Goal: Transaction & Acquisition: Purchase product/service

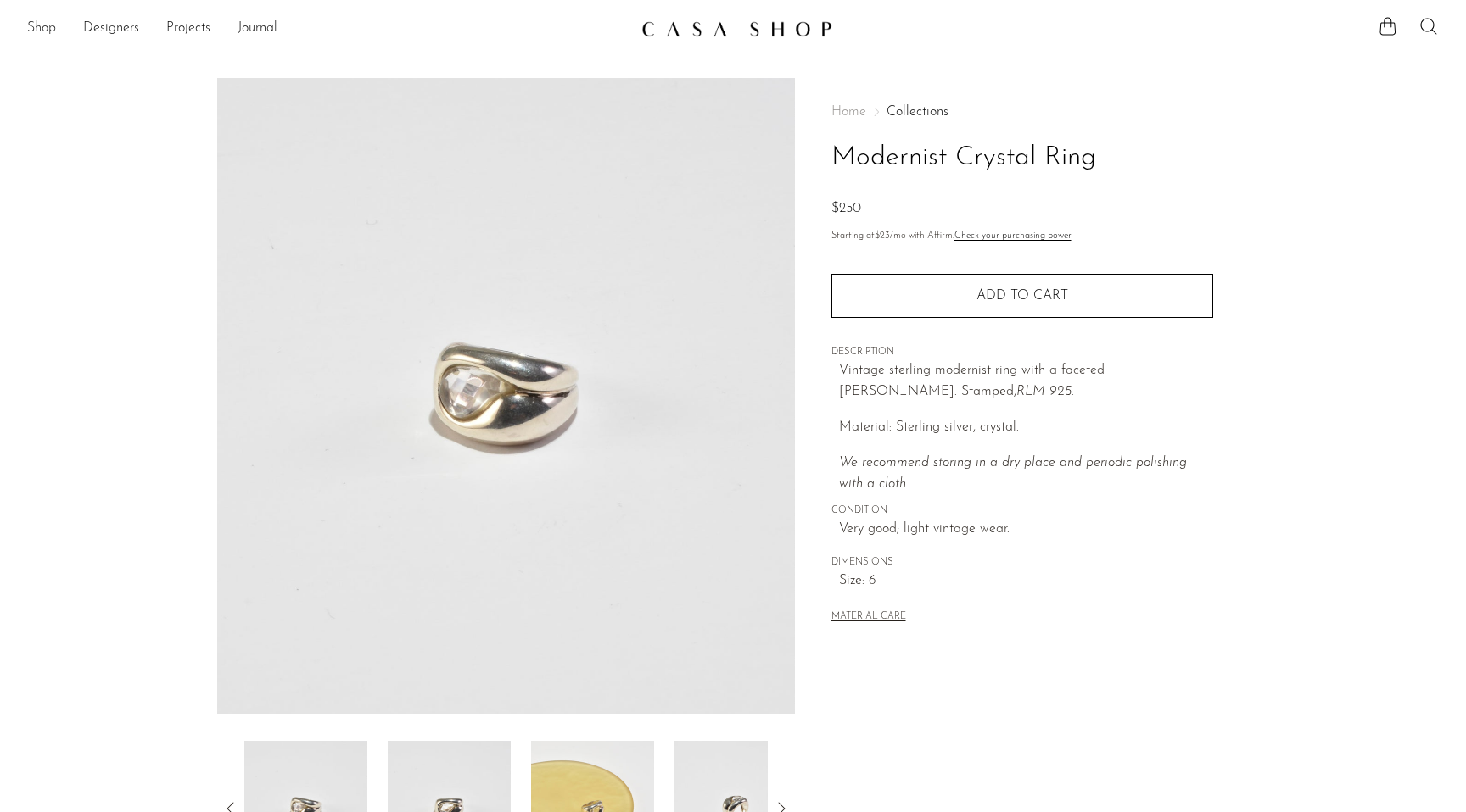
click at [41, 21] on link "Shop" at bounding box center [41, 29] width 29 height 22
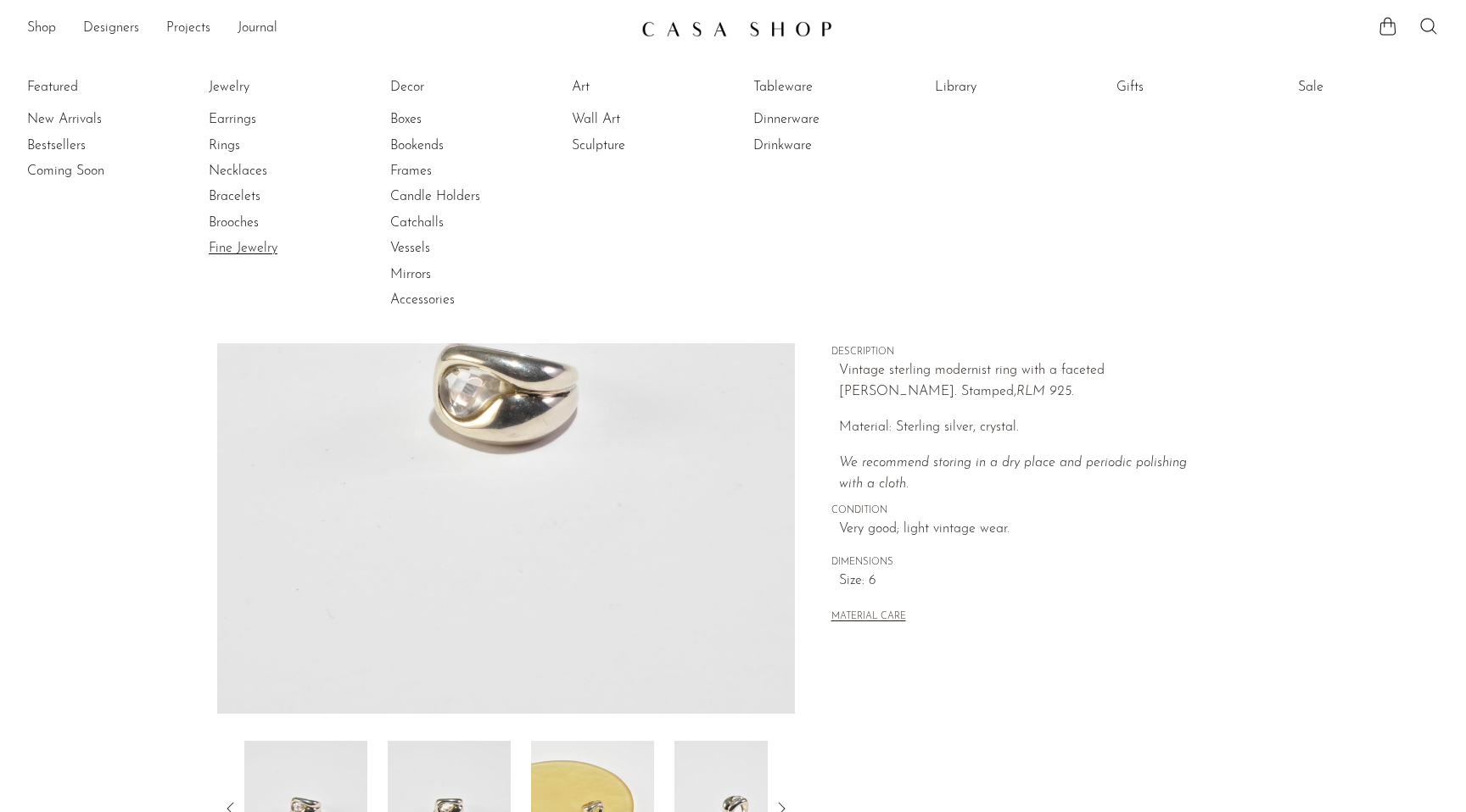
click at [232, 243] on link "Fine Jewelry" at bounding box center [272, 249] width 127 height 19
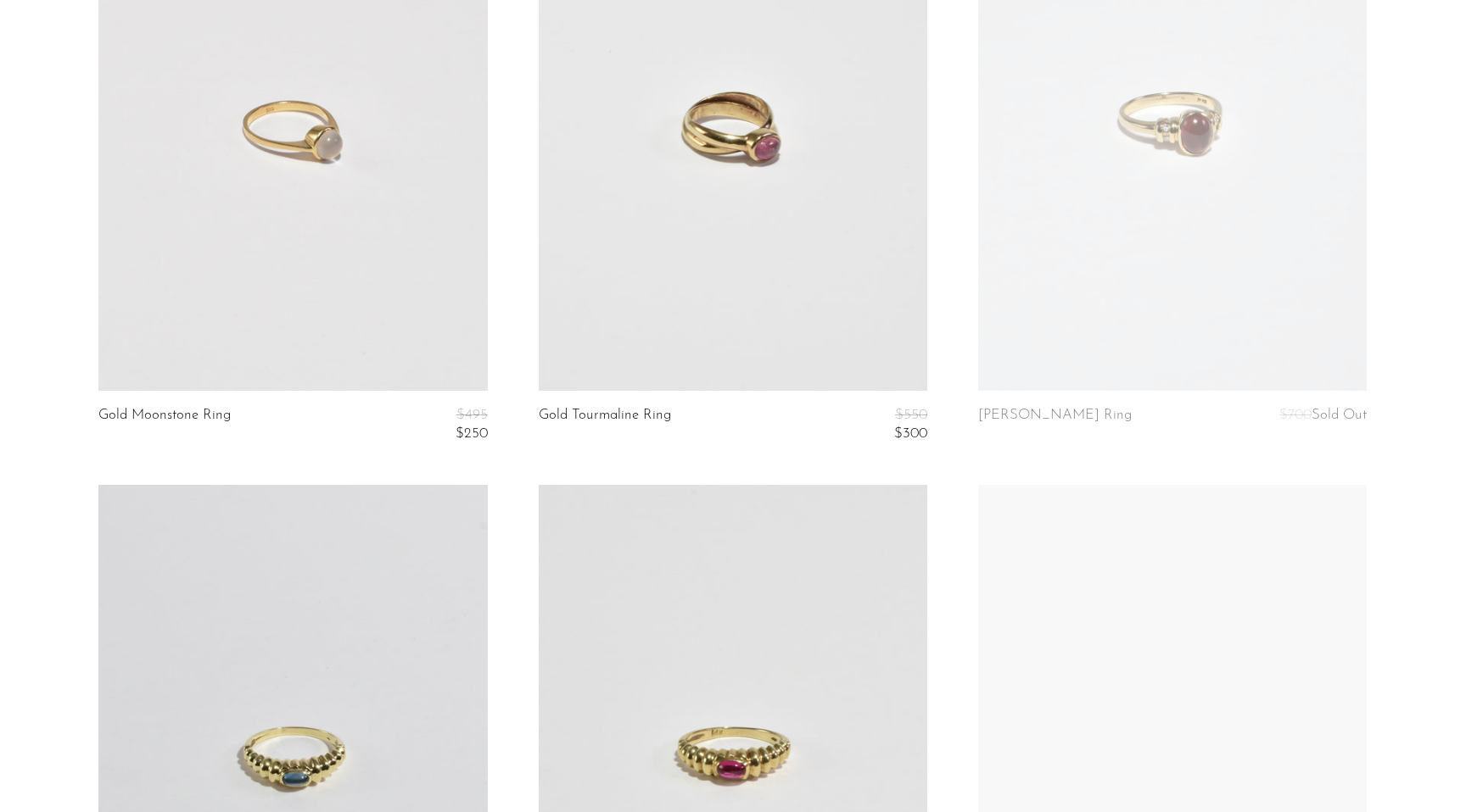
scroll to position [932, 0]
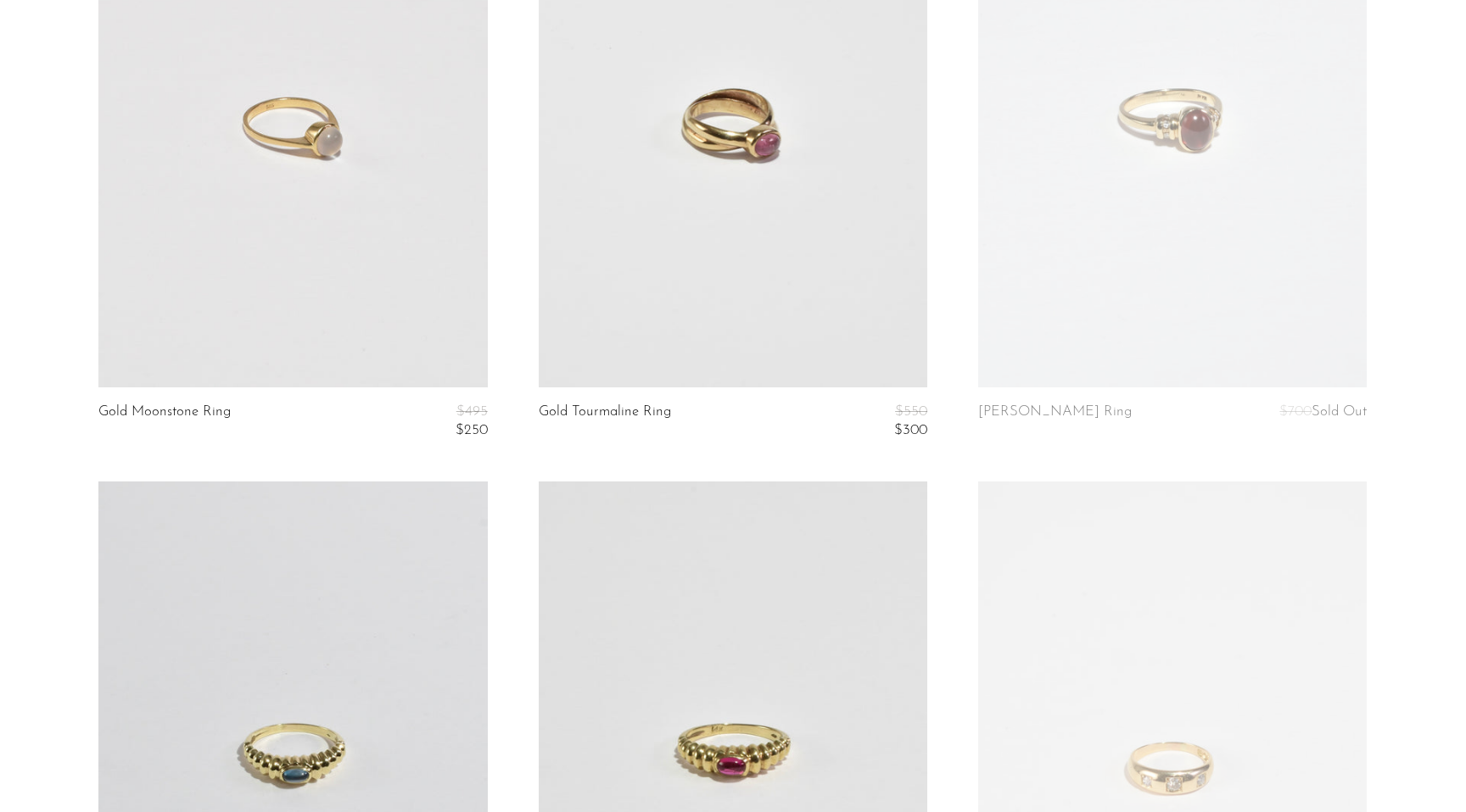
click at [242, 295] on link at bounding box center [293, 115] width 389 height 544
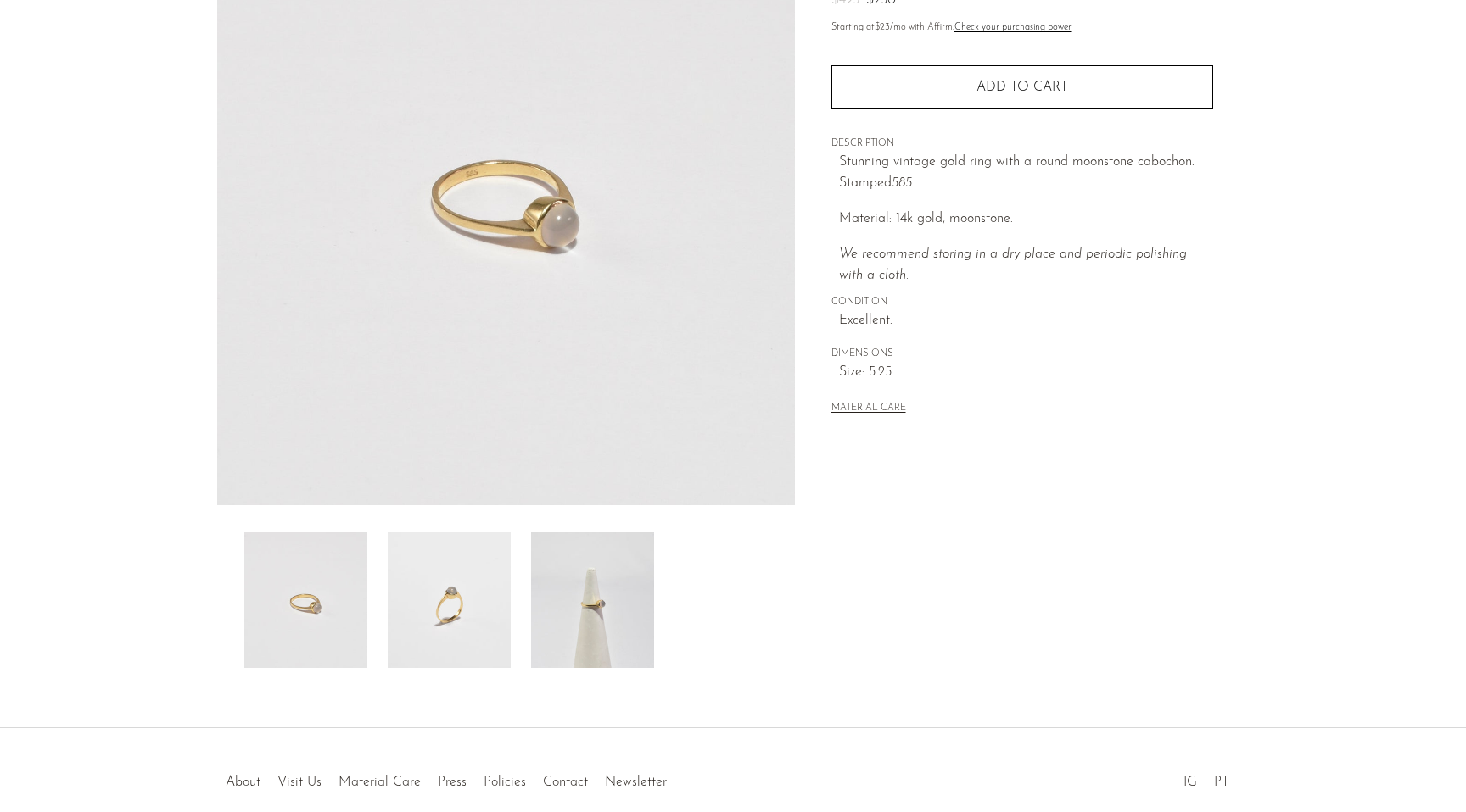
scroll to position [252, 0]
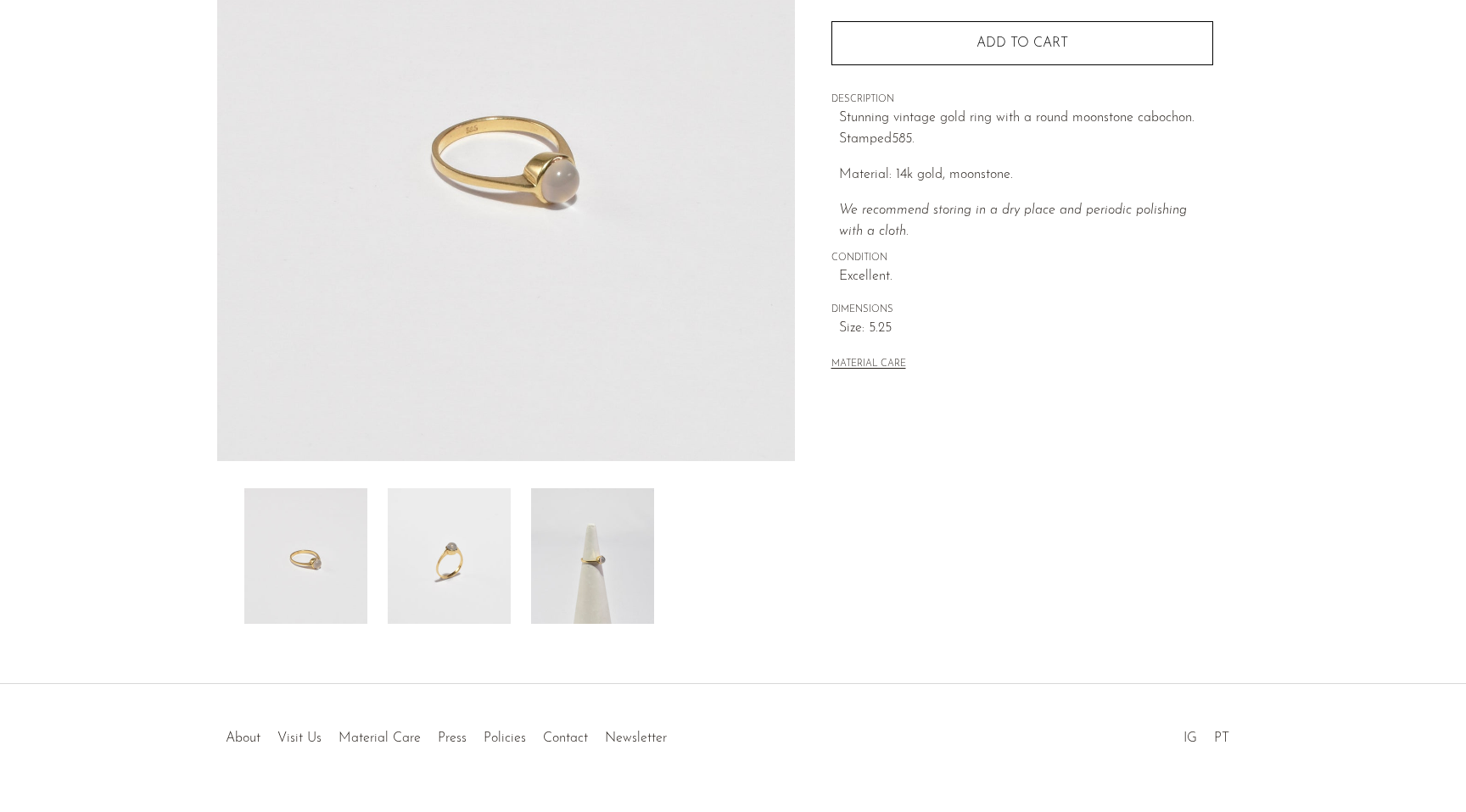
click at [385, 568] on div at bounding box center [505, 557] width 523 height 136
click at [440, 569] on img at bounding box center [449, 557] width 123 height 136
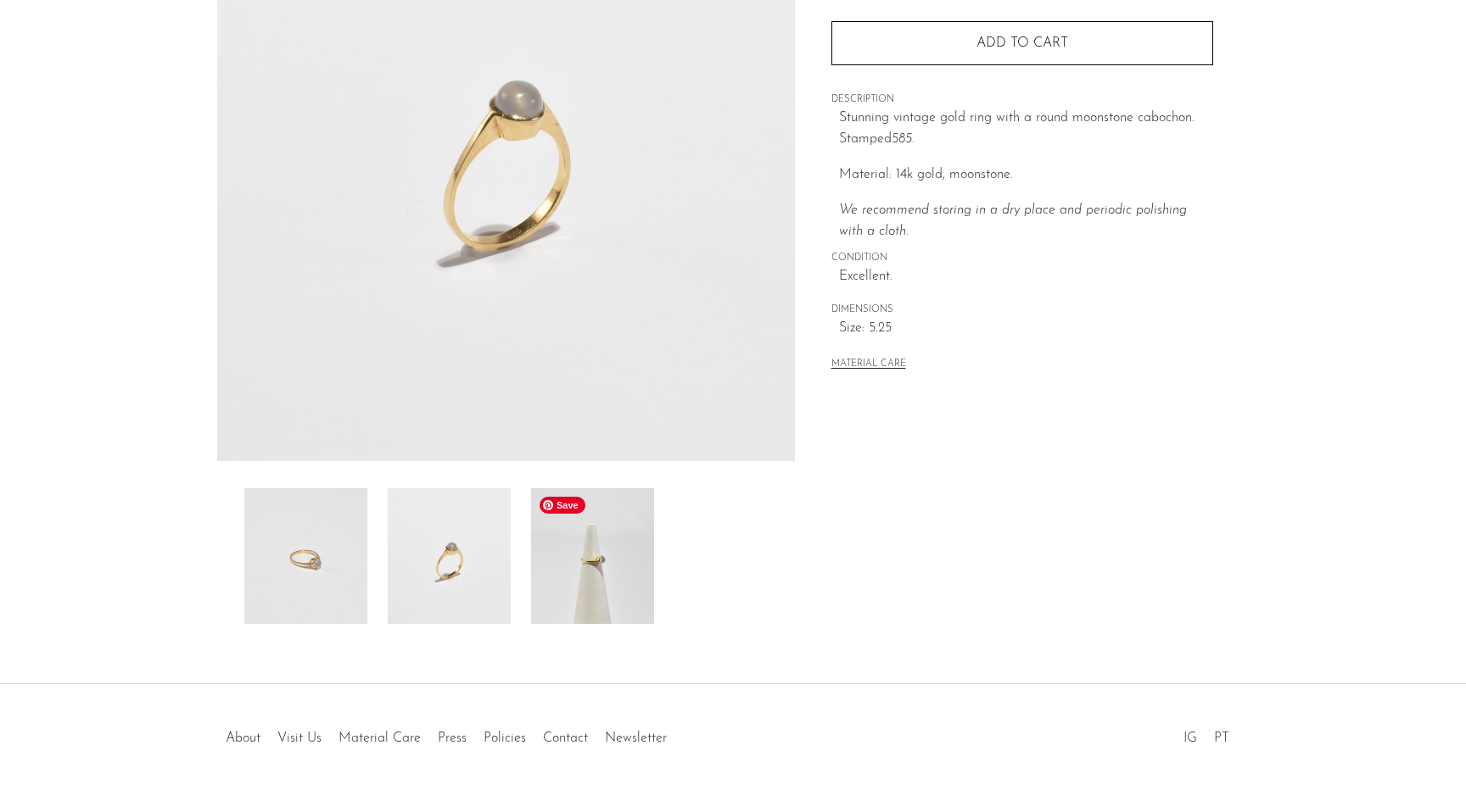
click at [578, 571] on img at bounding box center [592, 557] width 123 height 136
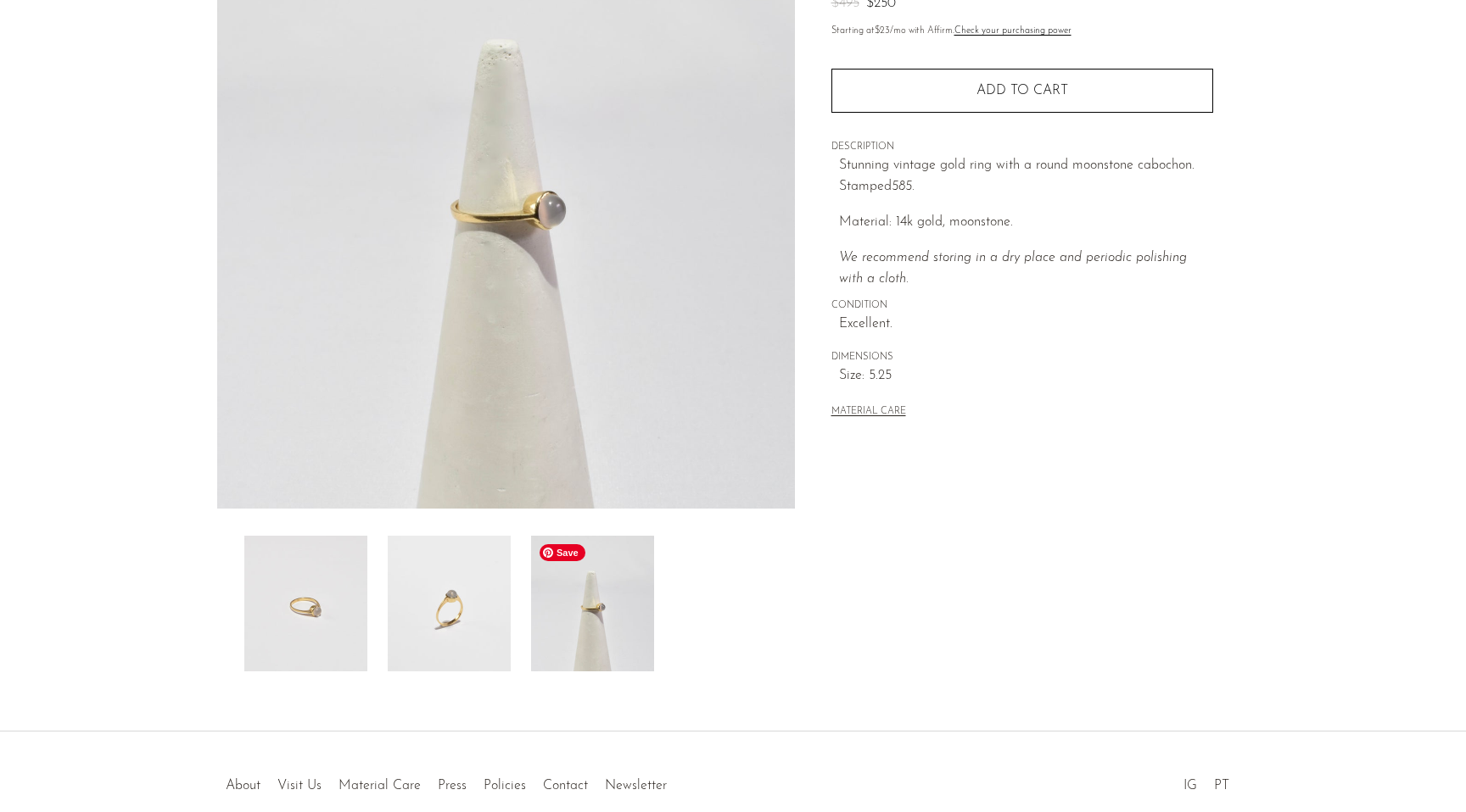
scroll to position [0, 0]
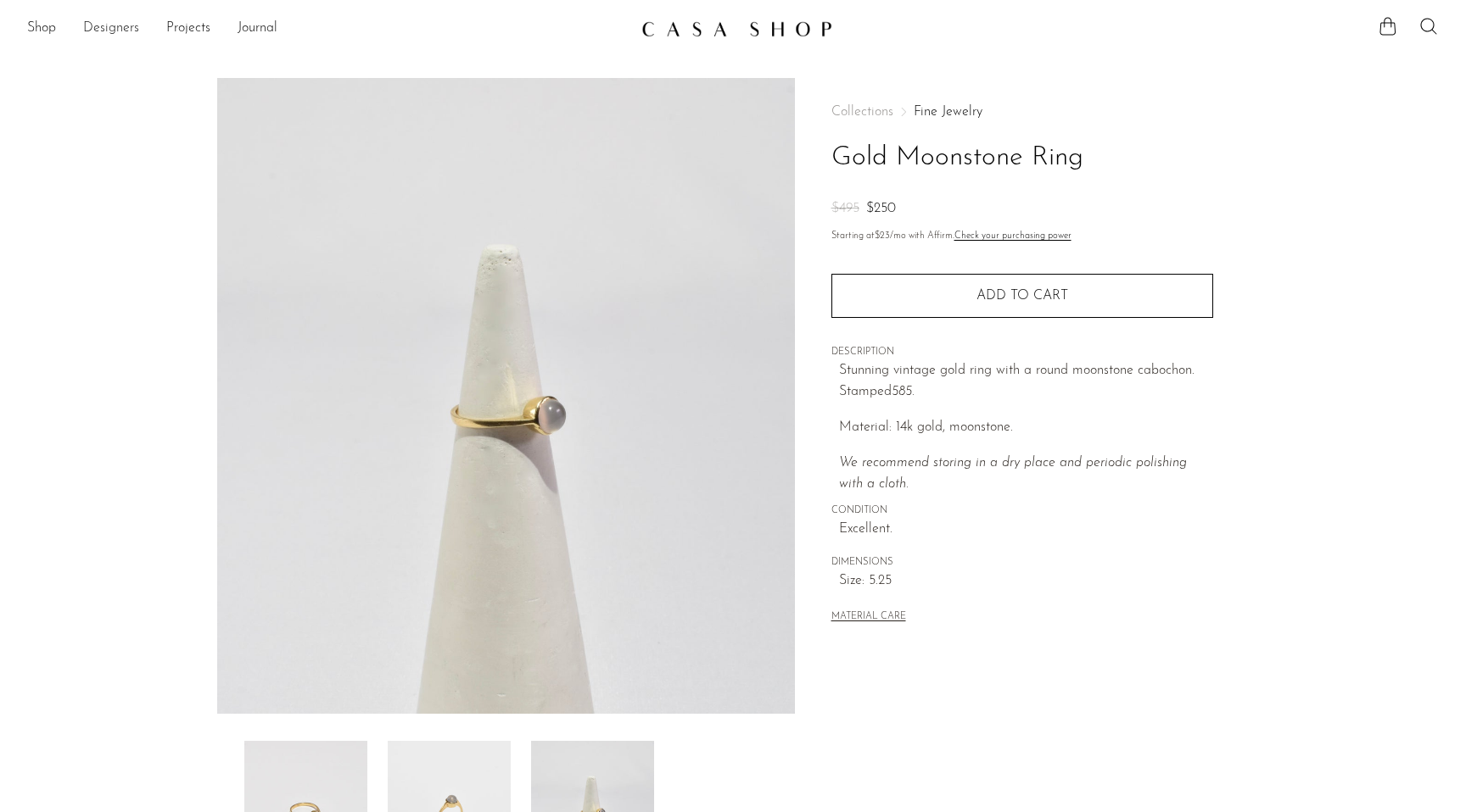
click at [116, 25] on link "Designers" at bounding box center [111, 29] width 56 height 22
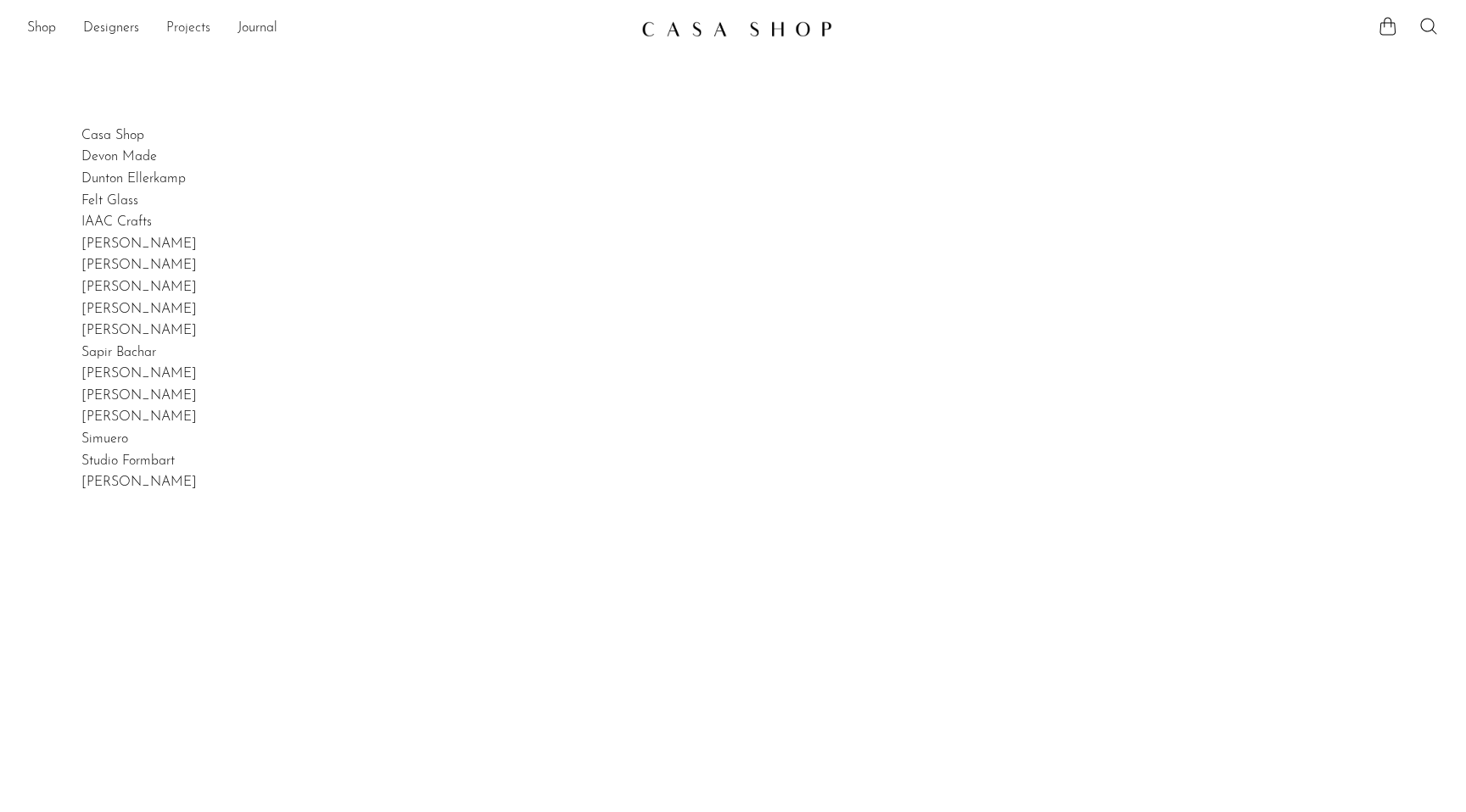
click at [171, 30] on link "Projects" at bounding box center [189, 29] width 44 height 22
click at [37, 34] on link "Shop" at bounding box center [41, 29] width 29 height 22
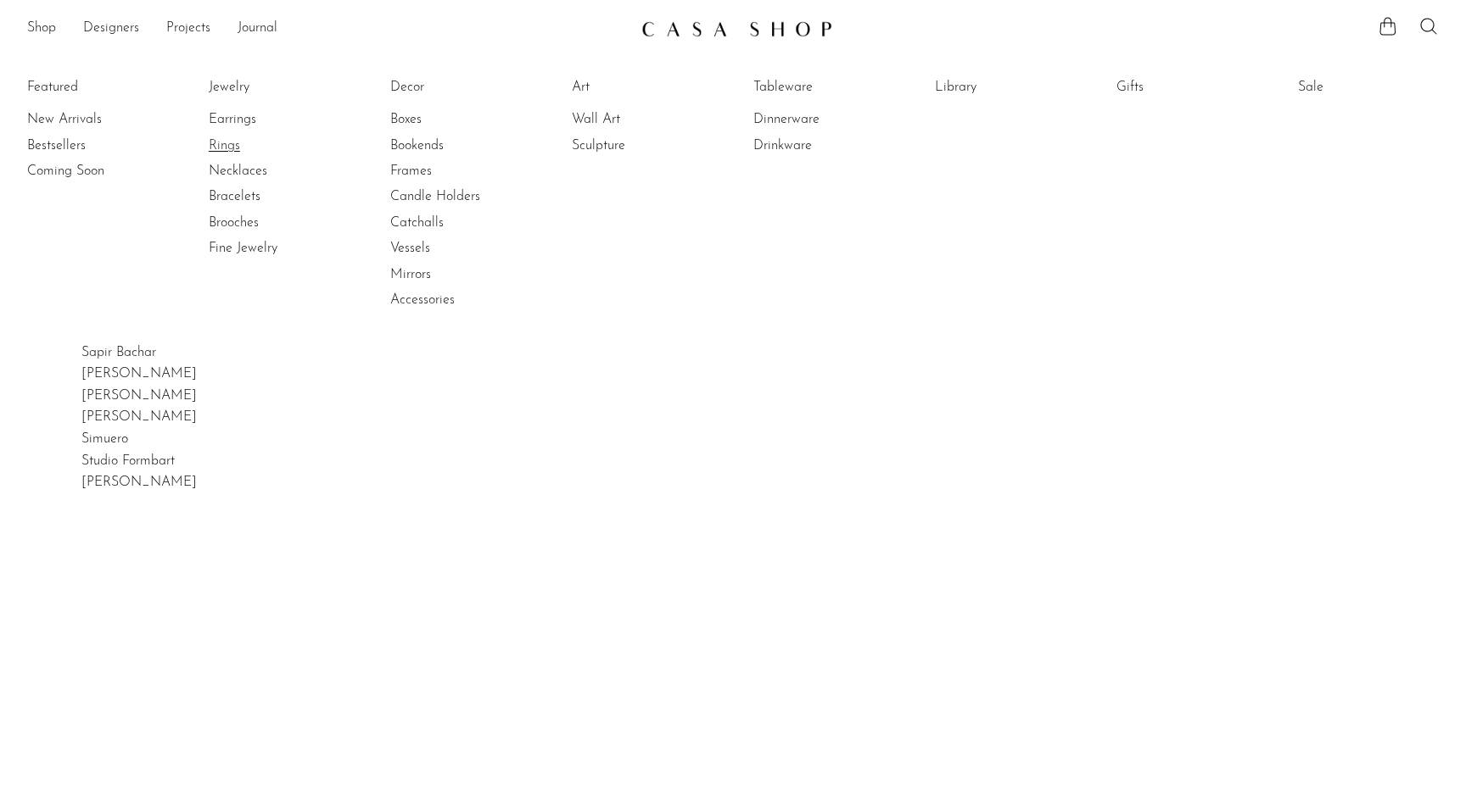
click at [238, 140] on link "Rings" at bounding box center [272, 146] width 127 height 19
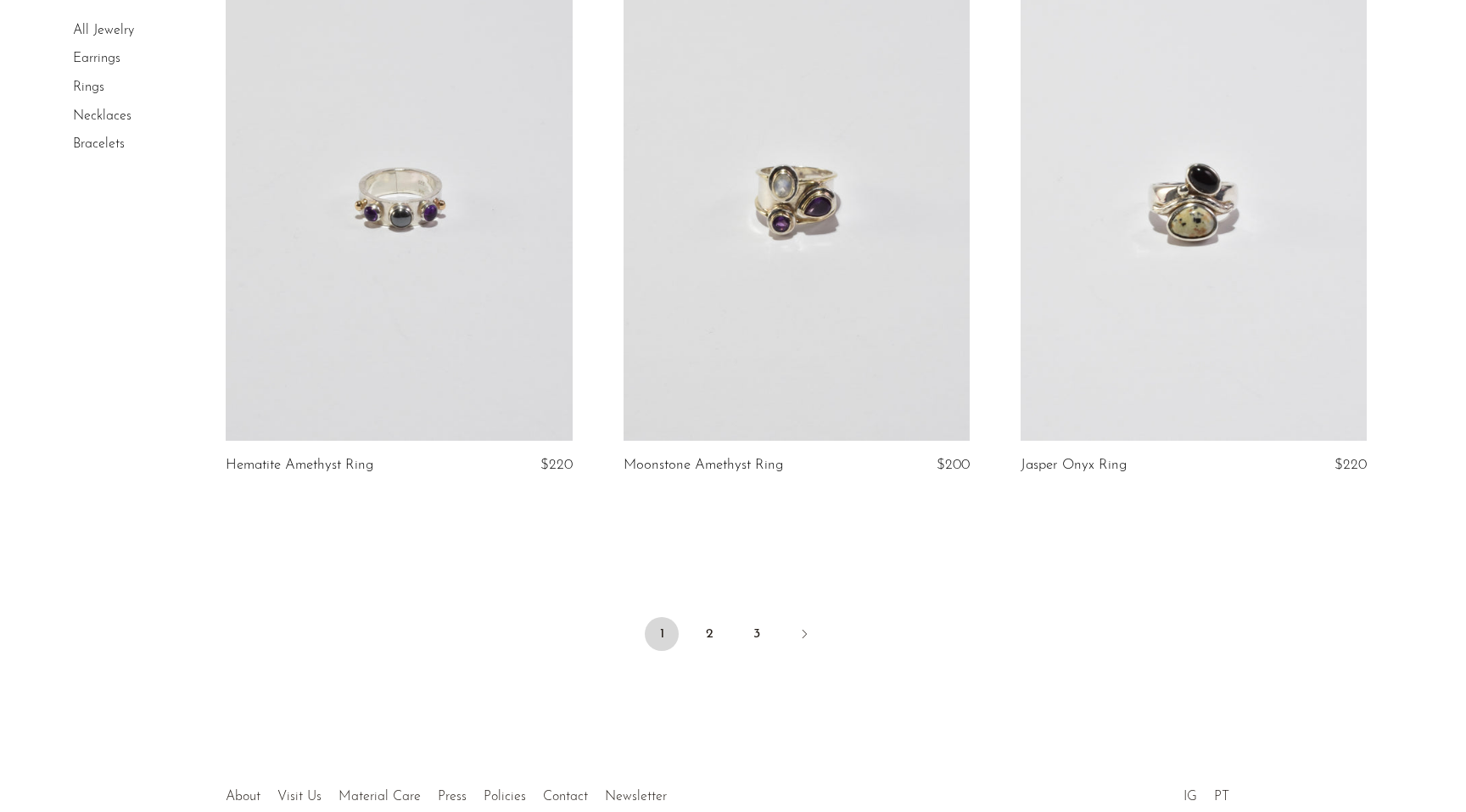
scroll to position [6454, 0]
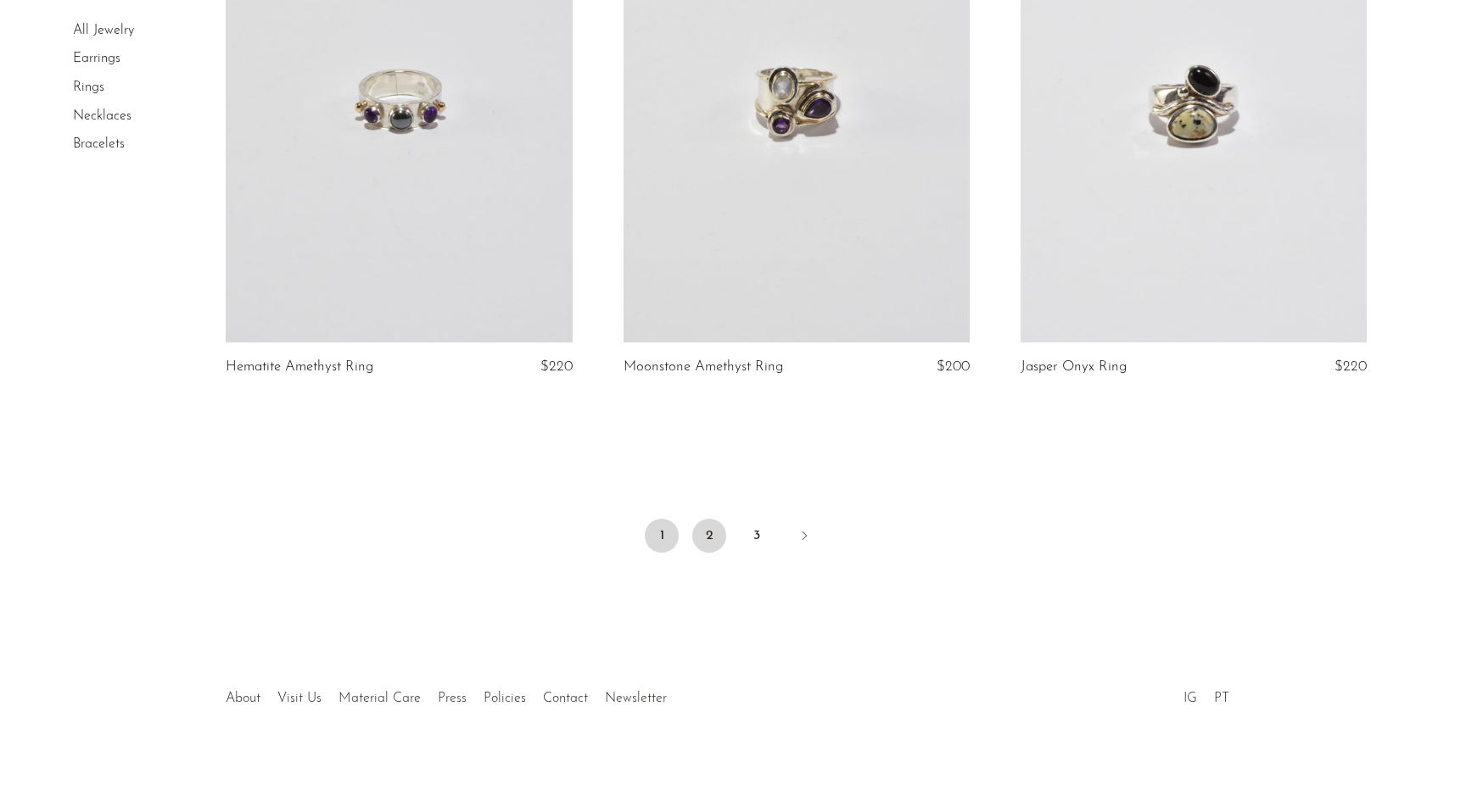
click at [709, 538] on link "2" at bounding box center [708, 535] width 33 height 33
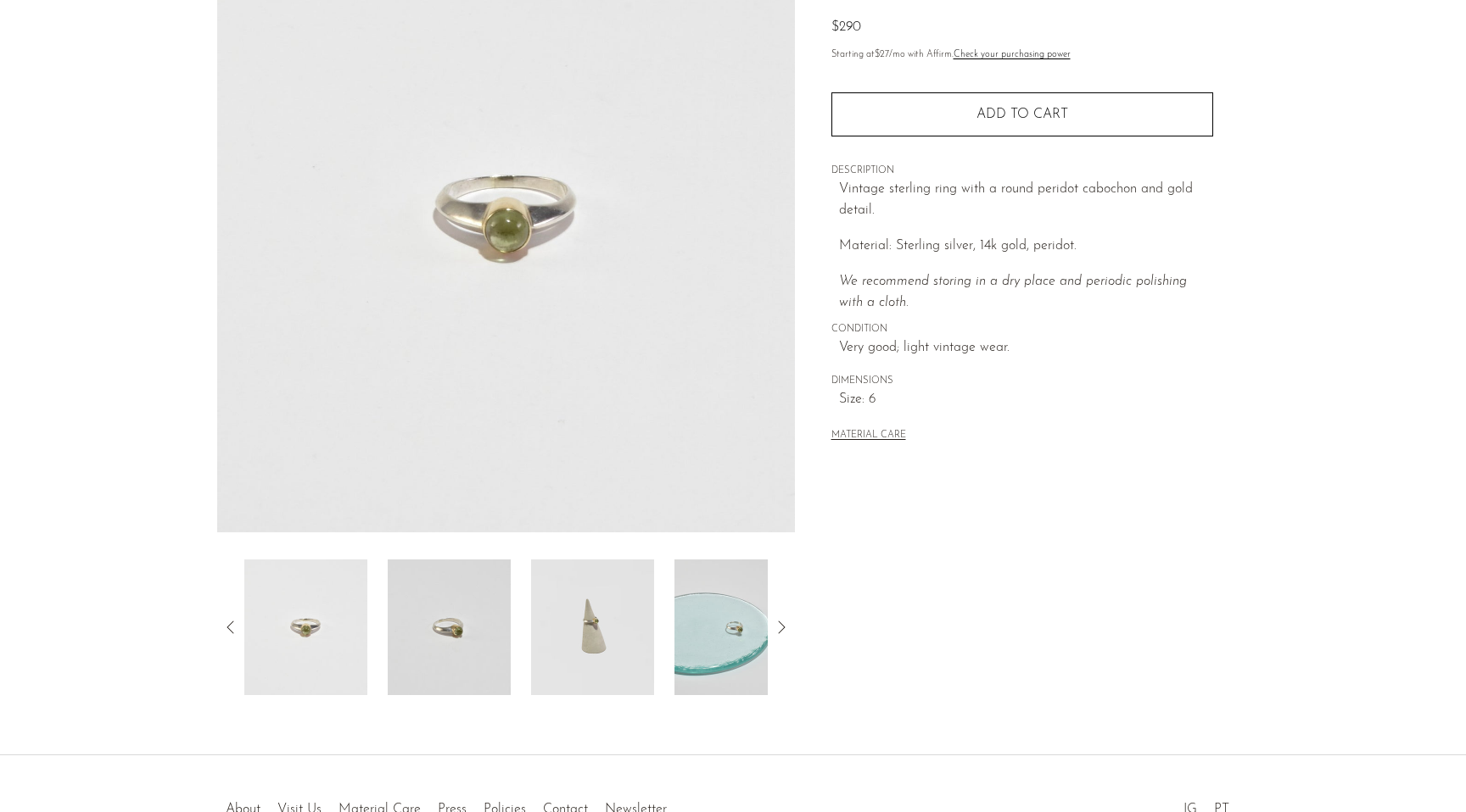
scroll to position [178, 0]
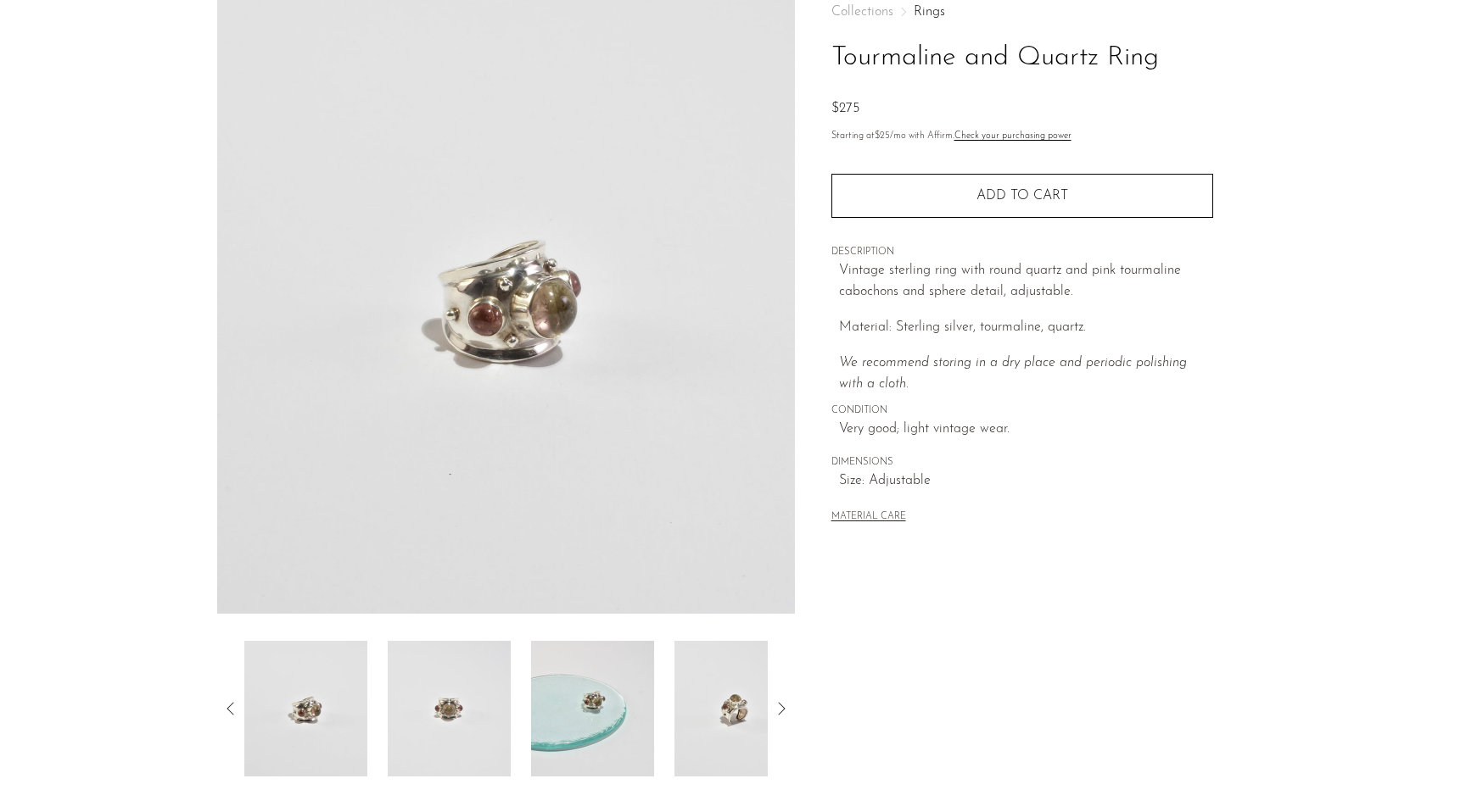
scroll to position [155, 0]
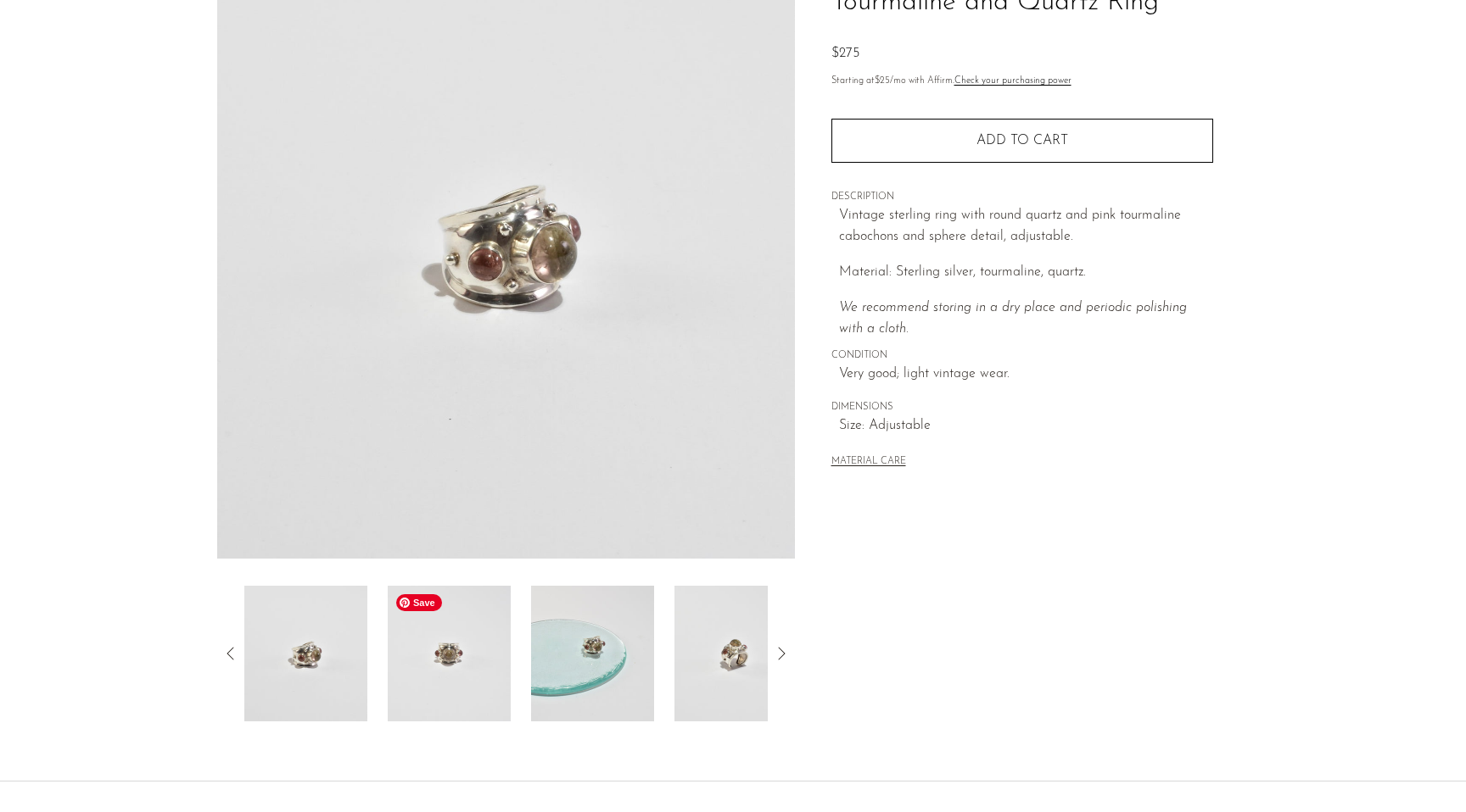
click at [438, 653] on img at bounding box center [449, 654] width 123 height 136
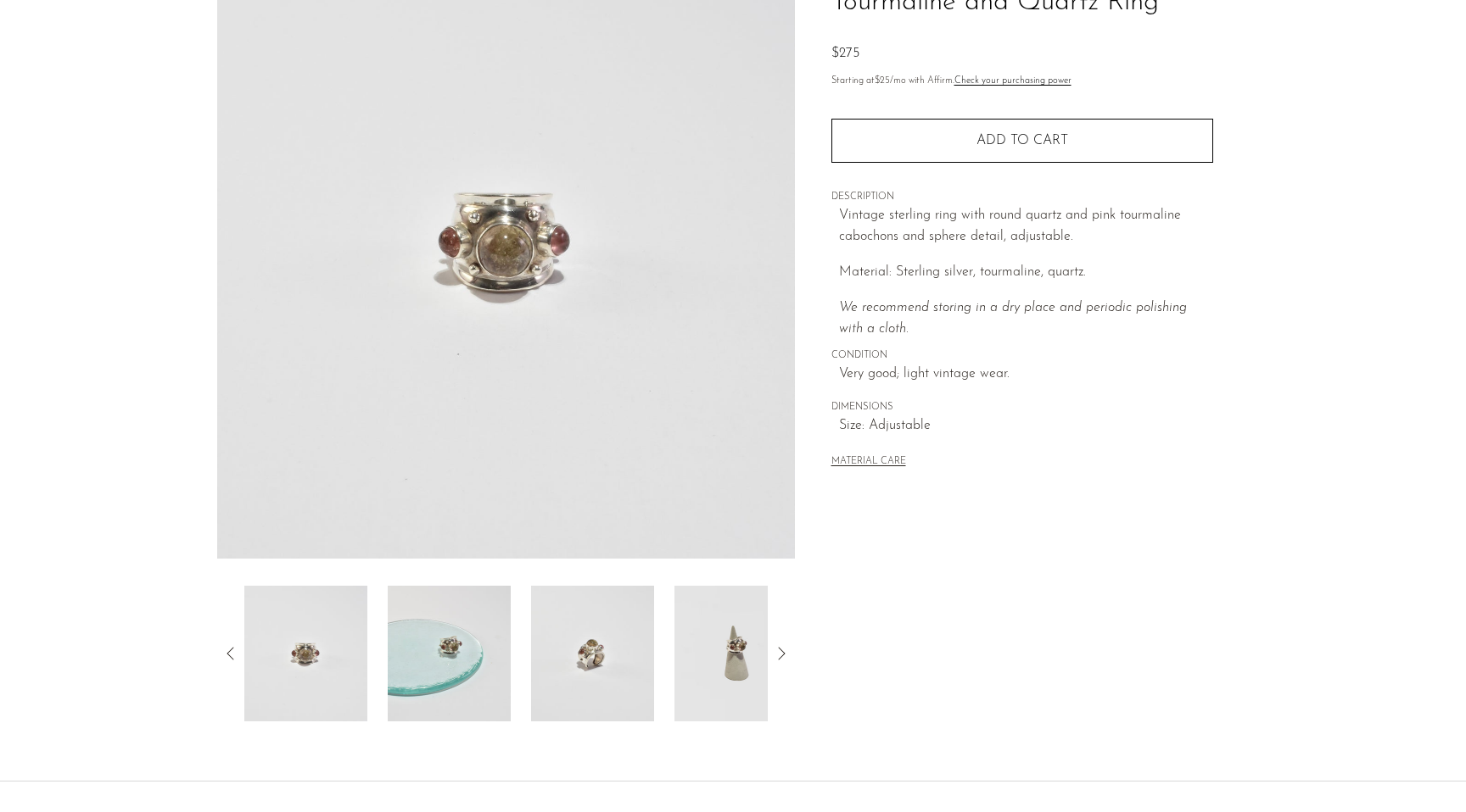
click at [512, 661] on div at bounding box center [505, 654] width 523 height 136
click at [538, 662] on img at bounding box center [592, 654] width 123 height 136
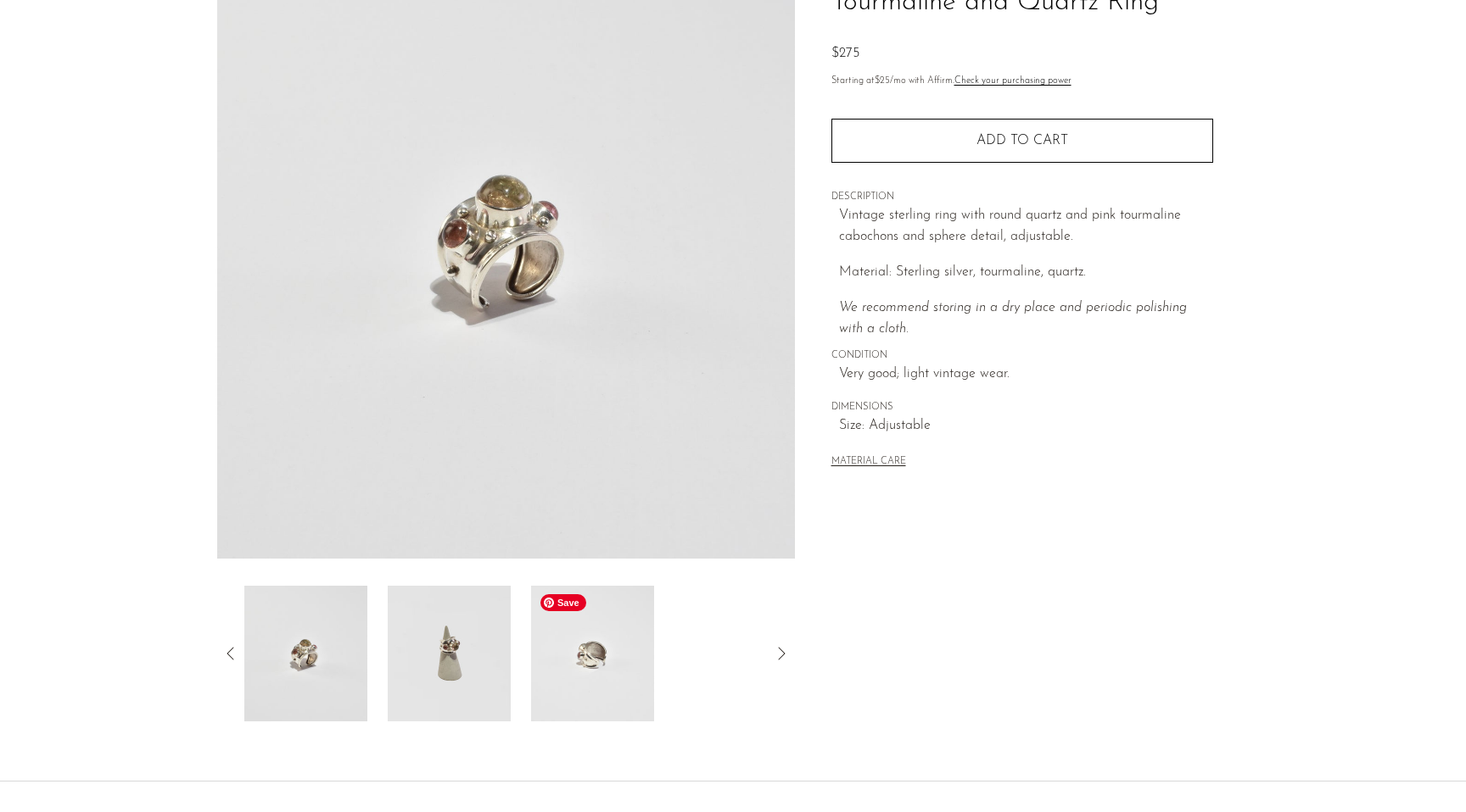
click at [593, 664] on img at bounding box center [592, 654] width 123 height 136
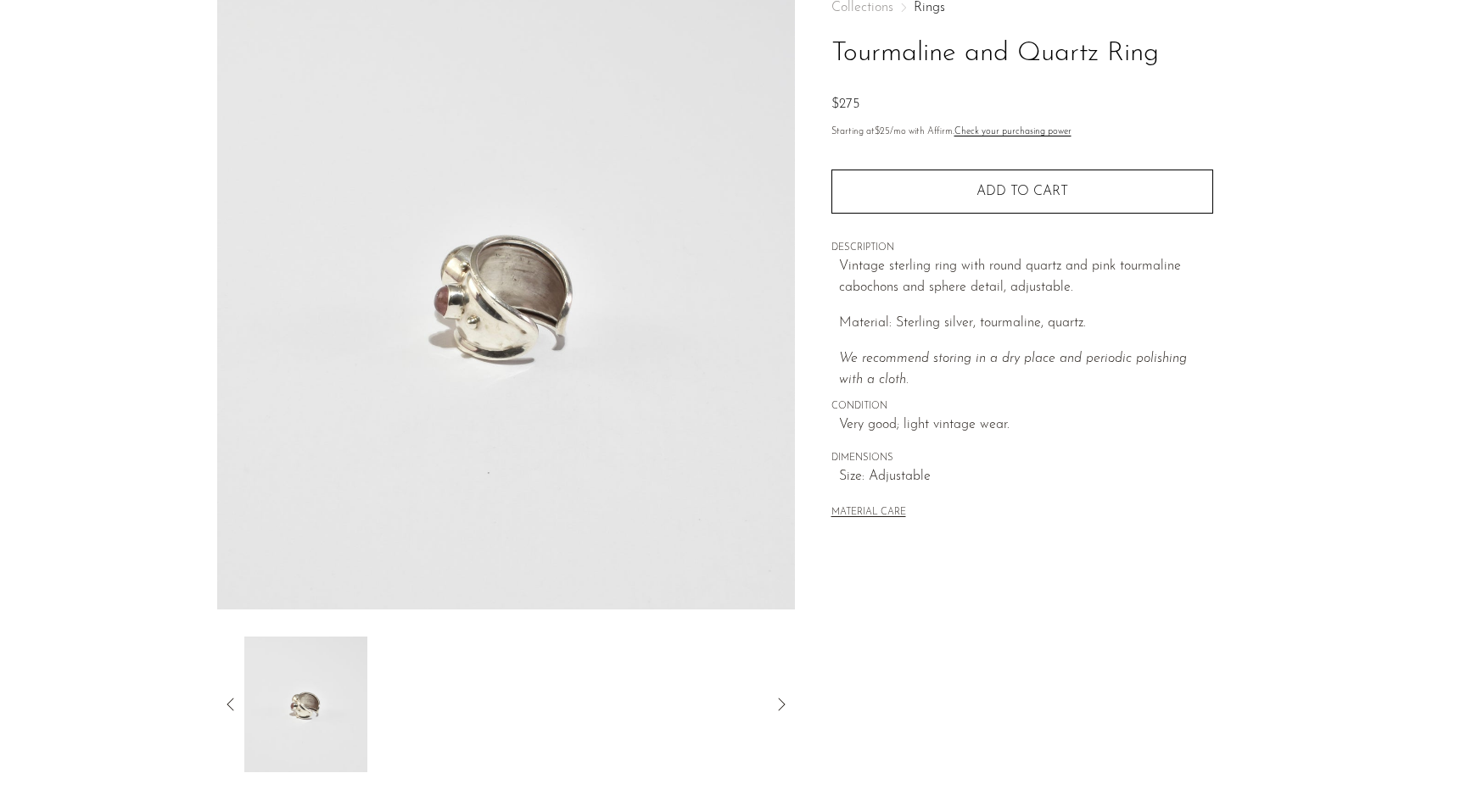
scroll to position [113, 0]
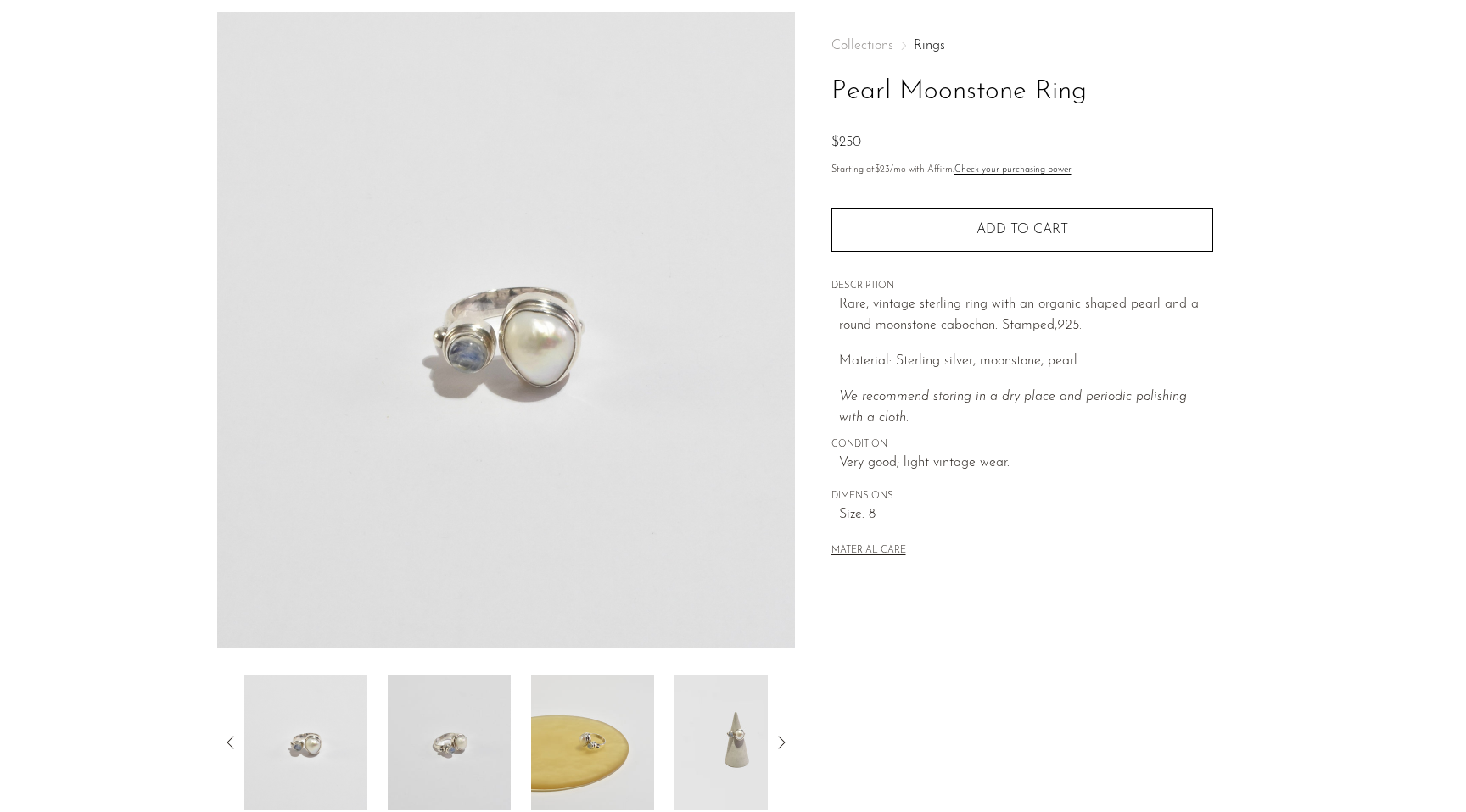
scroll to position [65, 0]
click at [420, 735] on img at bounding box center [449, 743] width 123 height 136
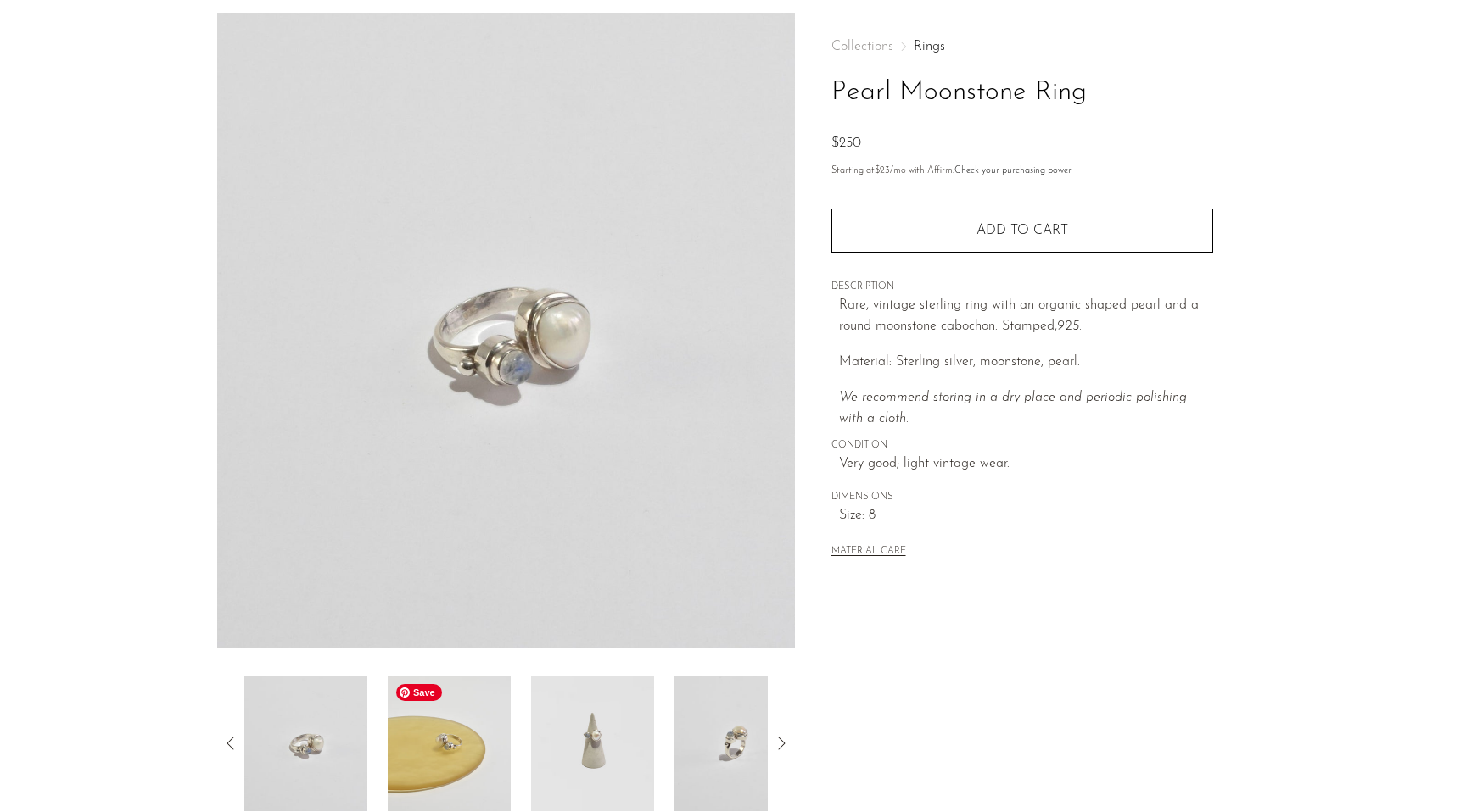
click at [485, 739] on img at bounding box center [449, 743] width 123 height 136
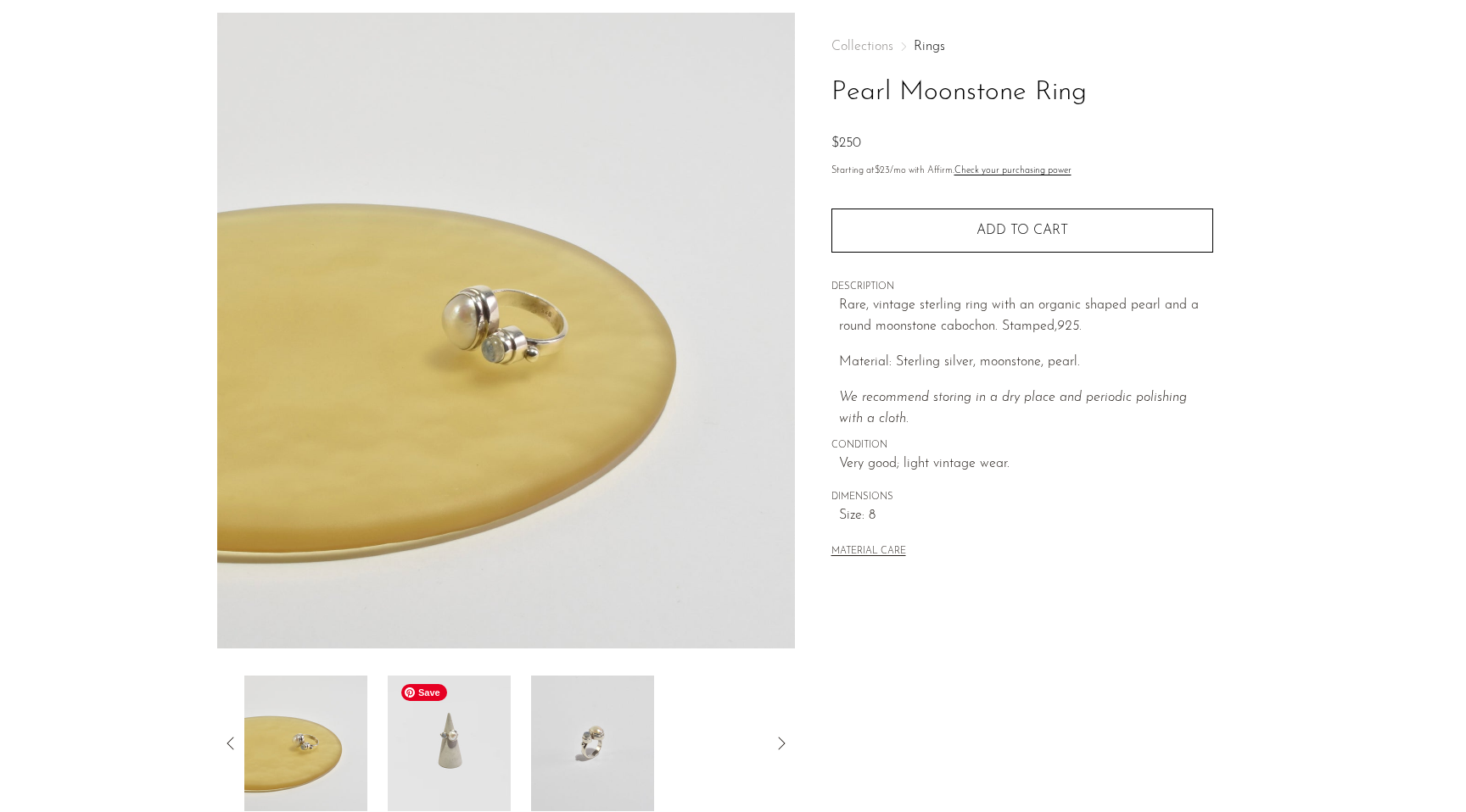
click at [509, 739] on img at bounding box center [449, 743] width 123 height 136
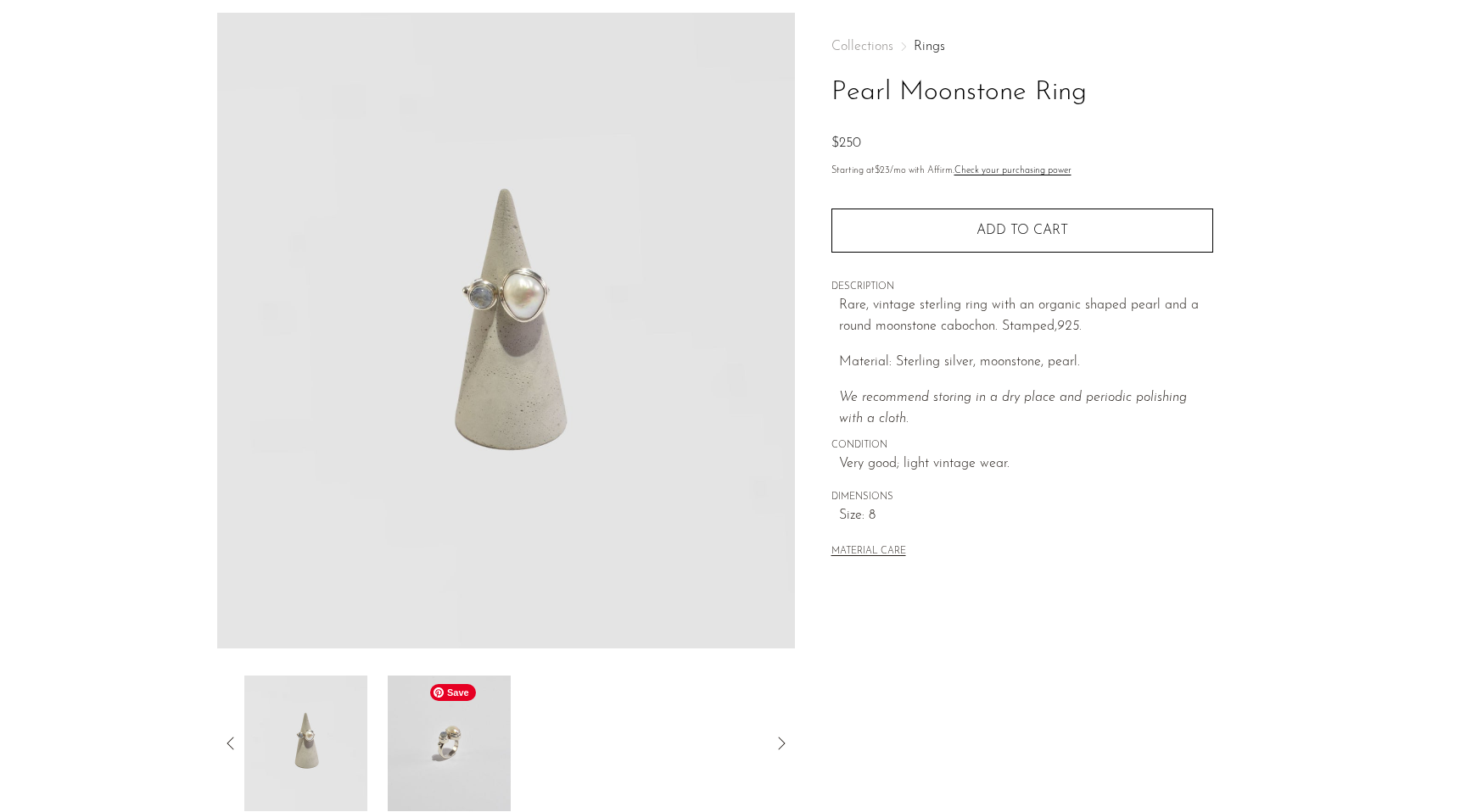
click at [444, 743] on img at bounding box center [449, 743] width 123 height 136
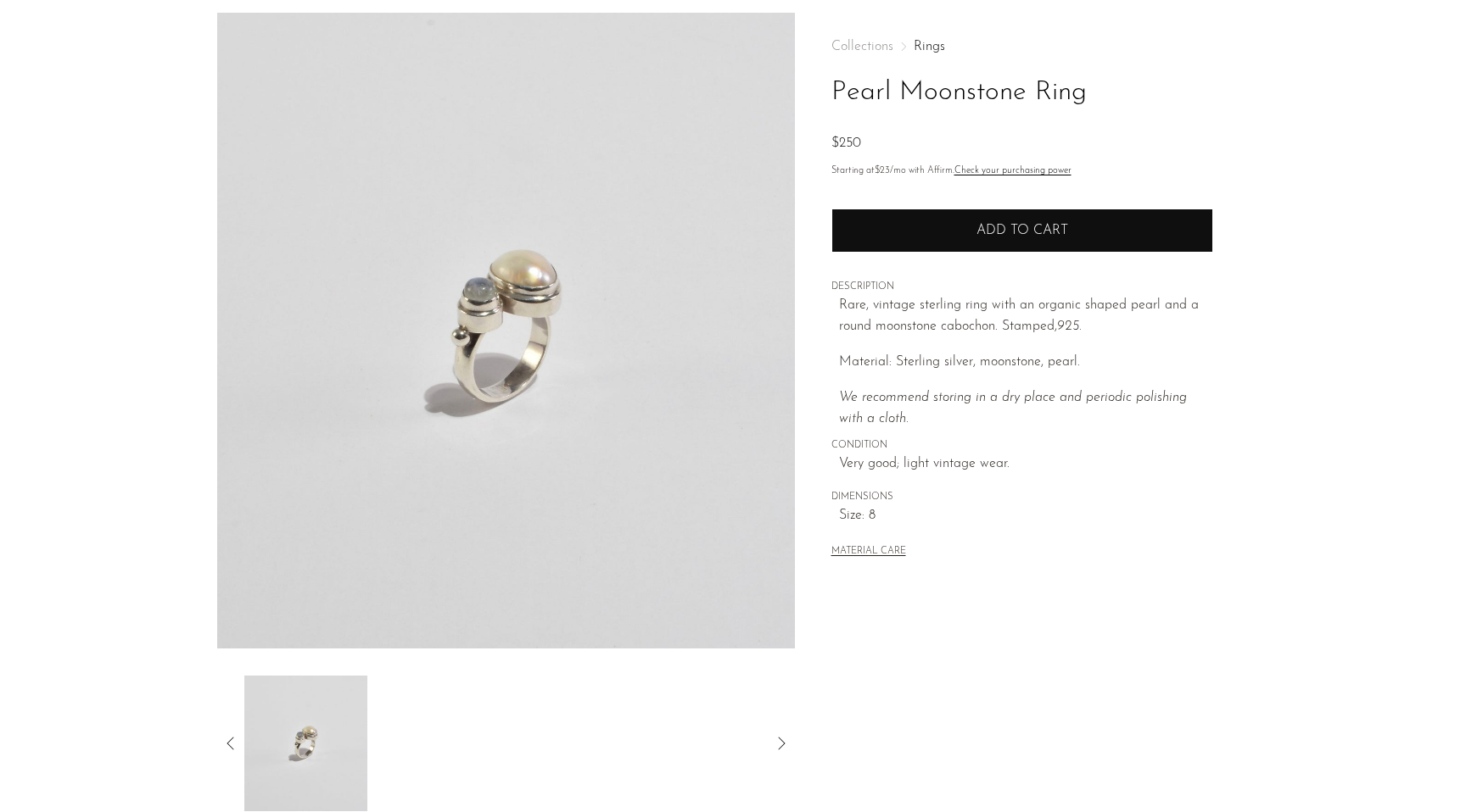
click at [1023, 243] on button "Add to cart" at bounding box center [1022, 230] width 382 height 44
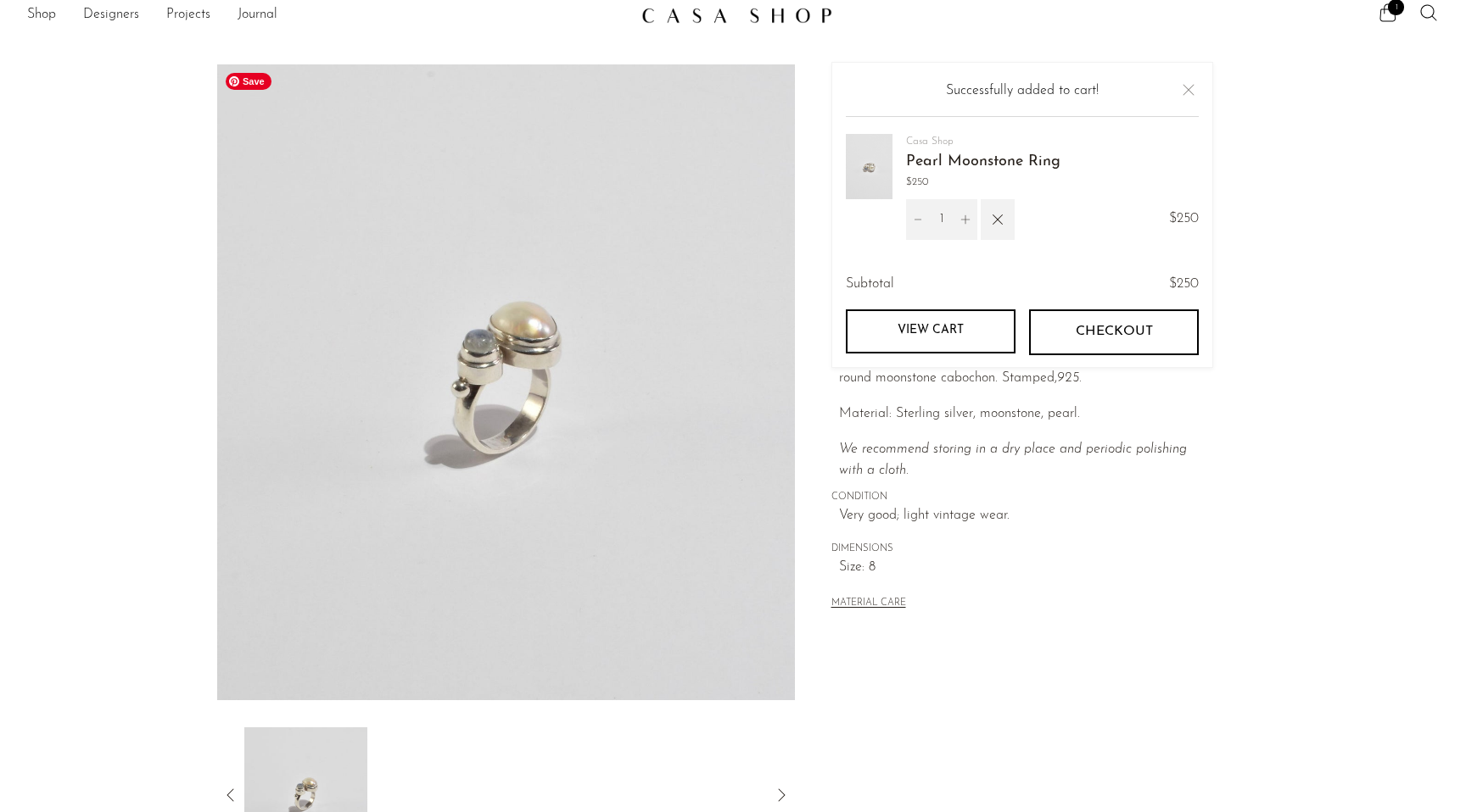
scroll to position [0, 0]
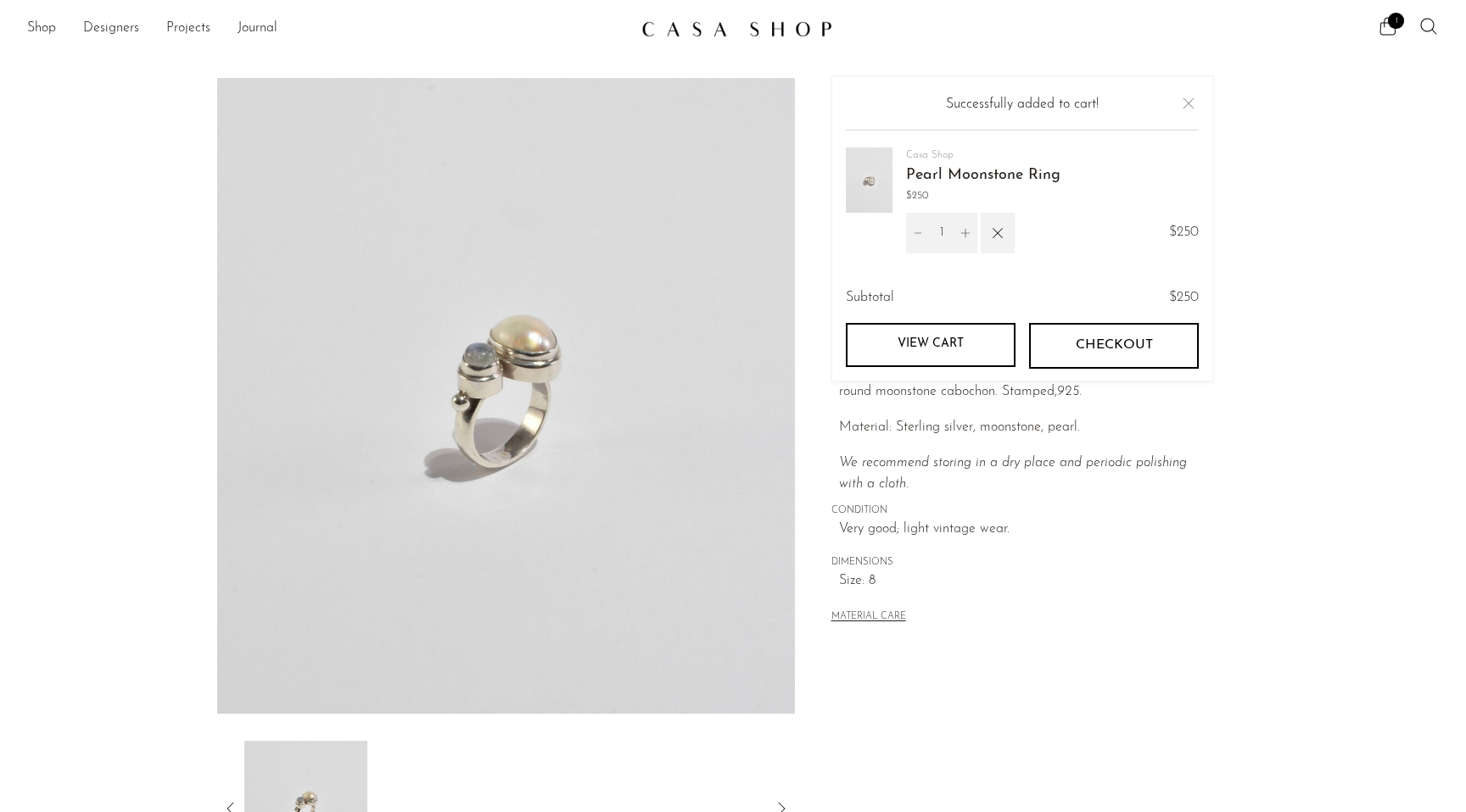
click at [671, 31] on img at bounding box center [736, 29] width 190 height 17
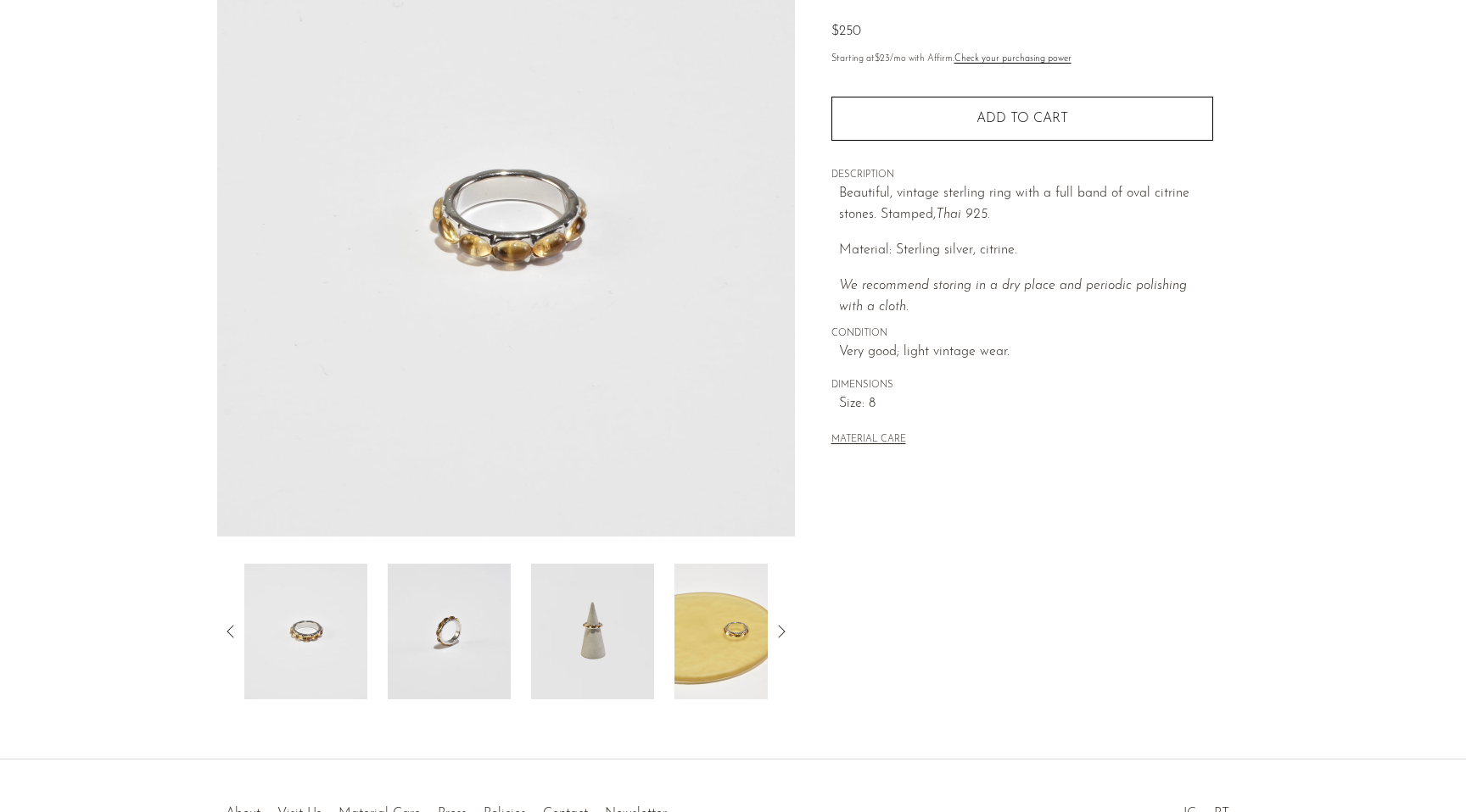
scroll to position [292, 0]
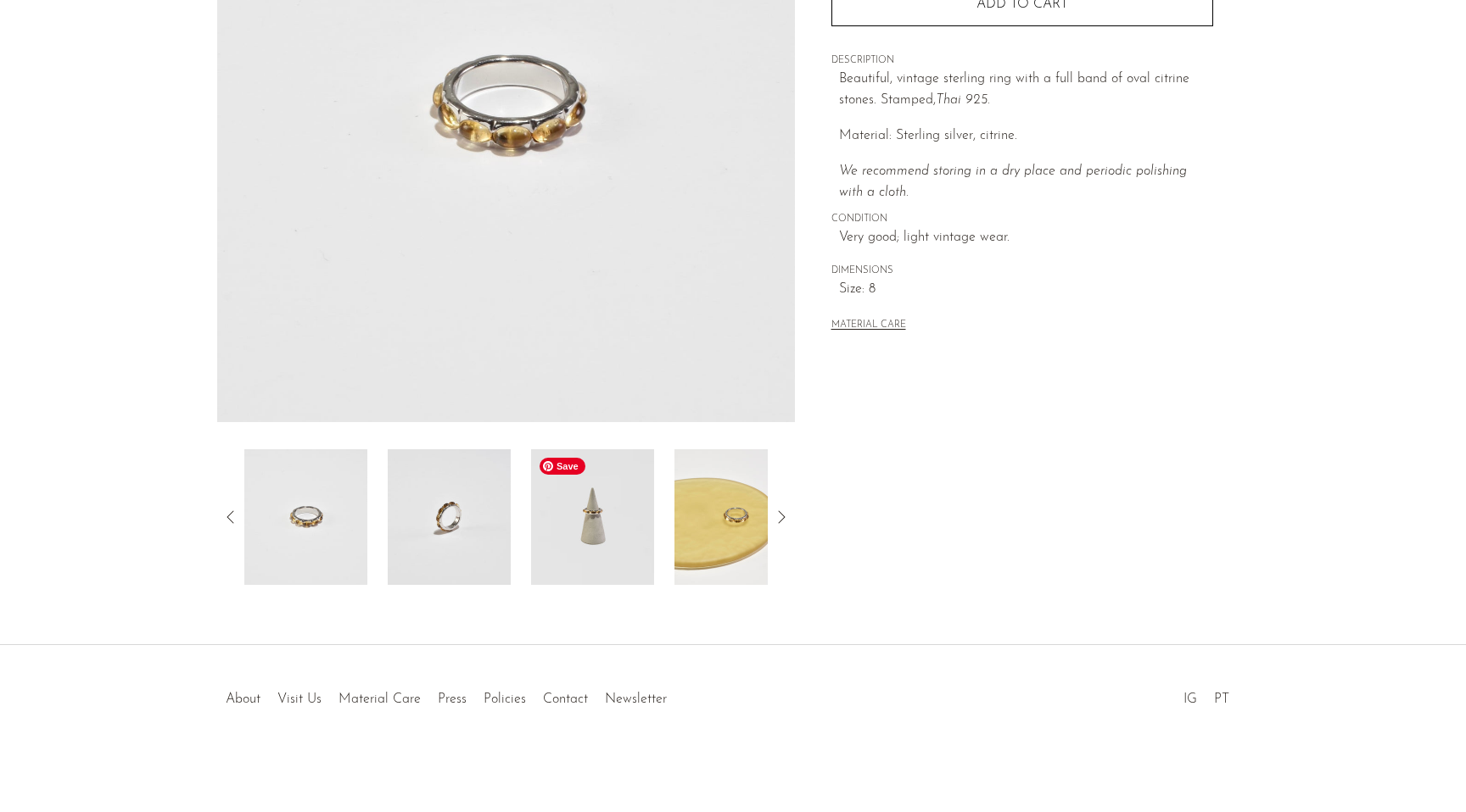
click at [612, 550] on img at bounding box center [592, 517] width 123 height 136
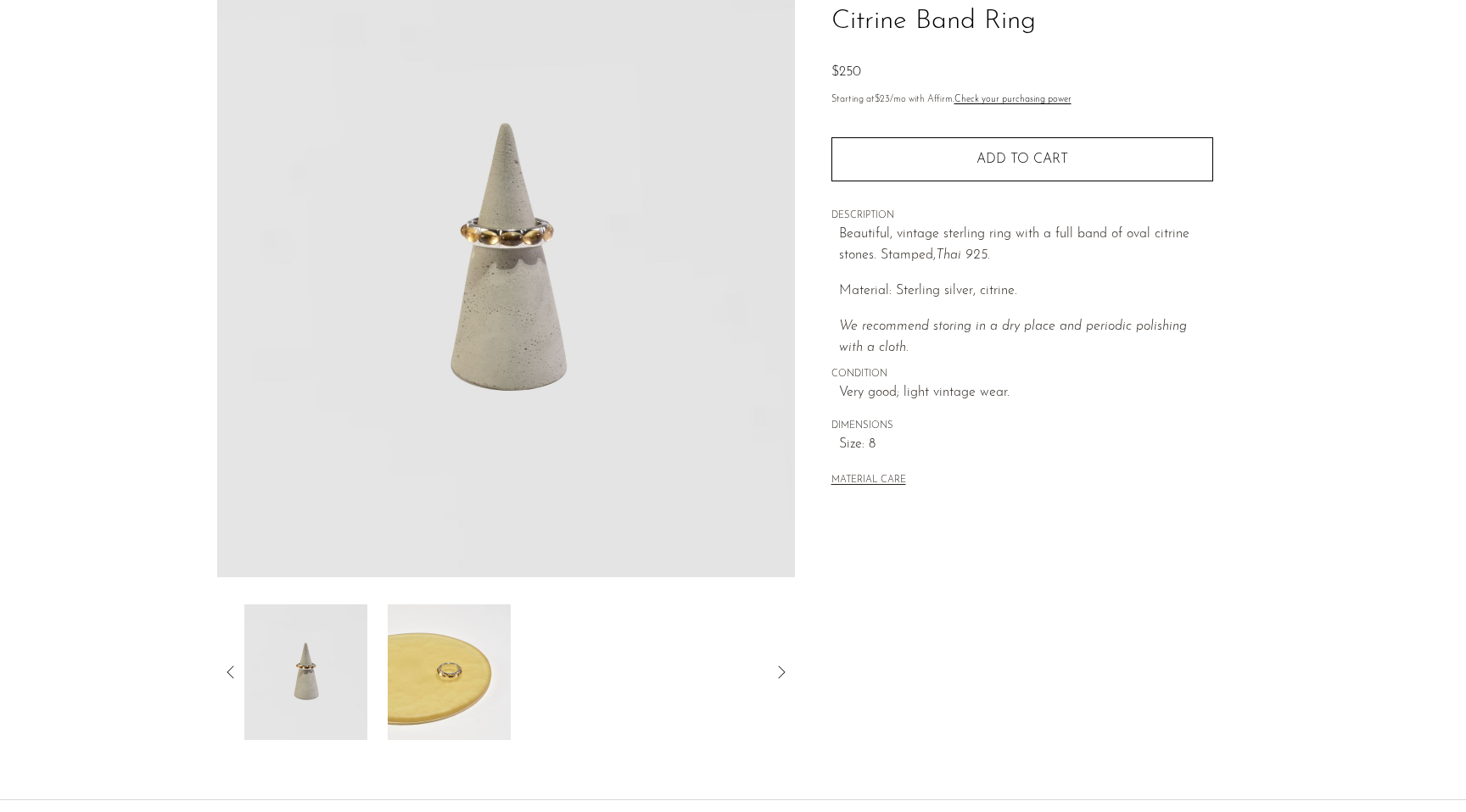
scroll to position [33, 0]
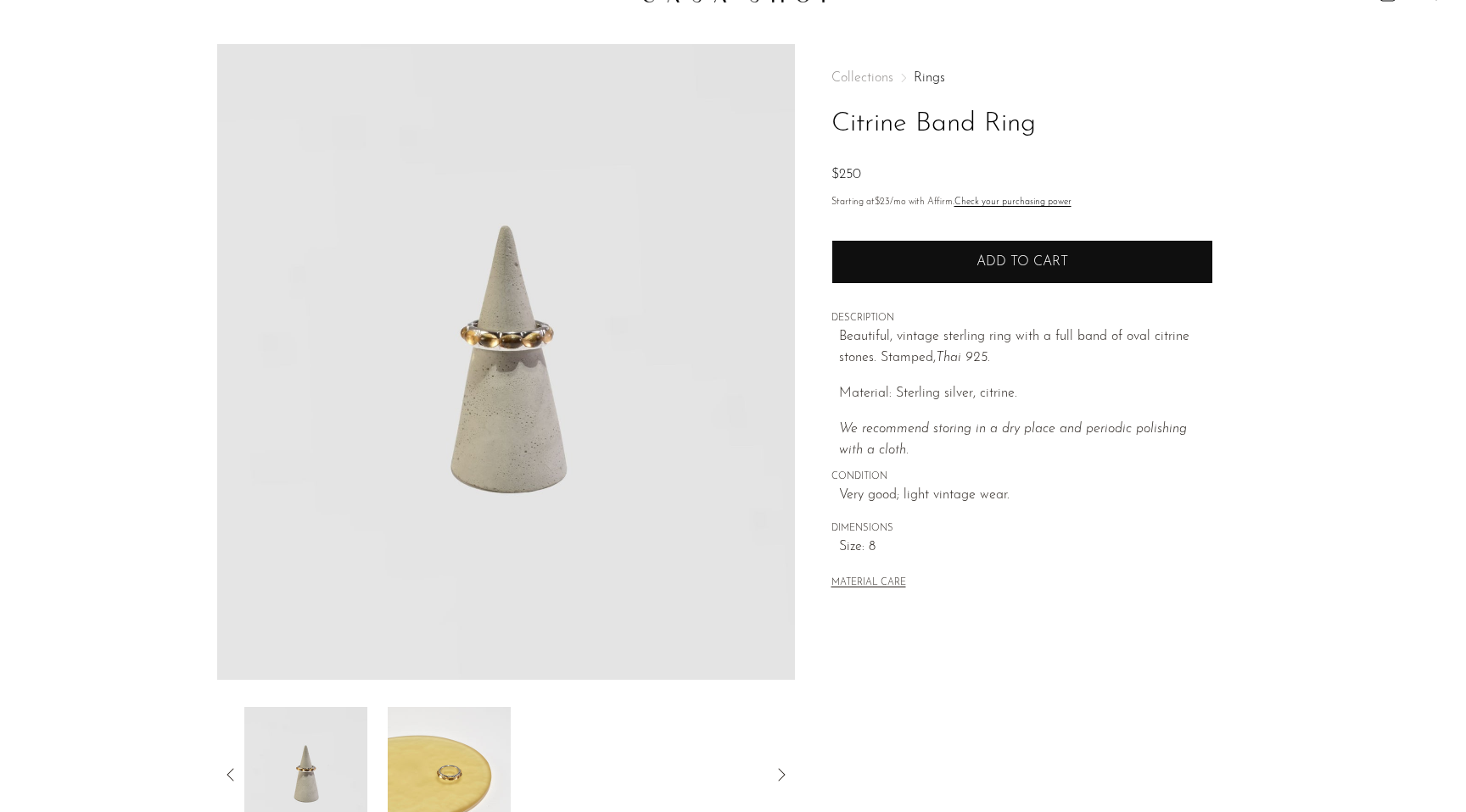
click at [930, 270] on button "Add to cart" at bounding box center [1022, 262] width 382 height 44
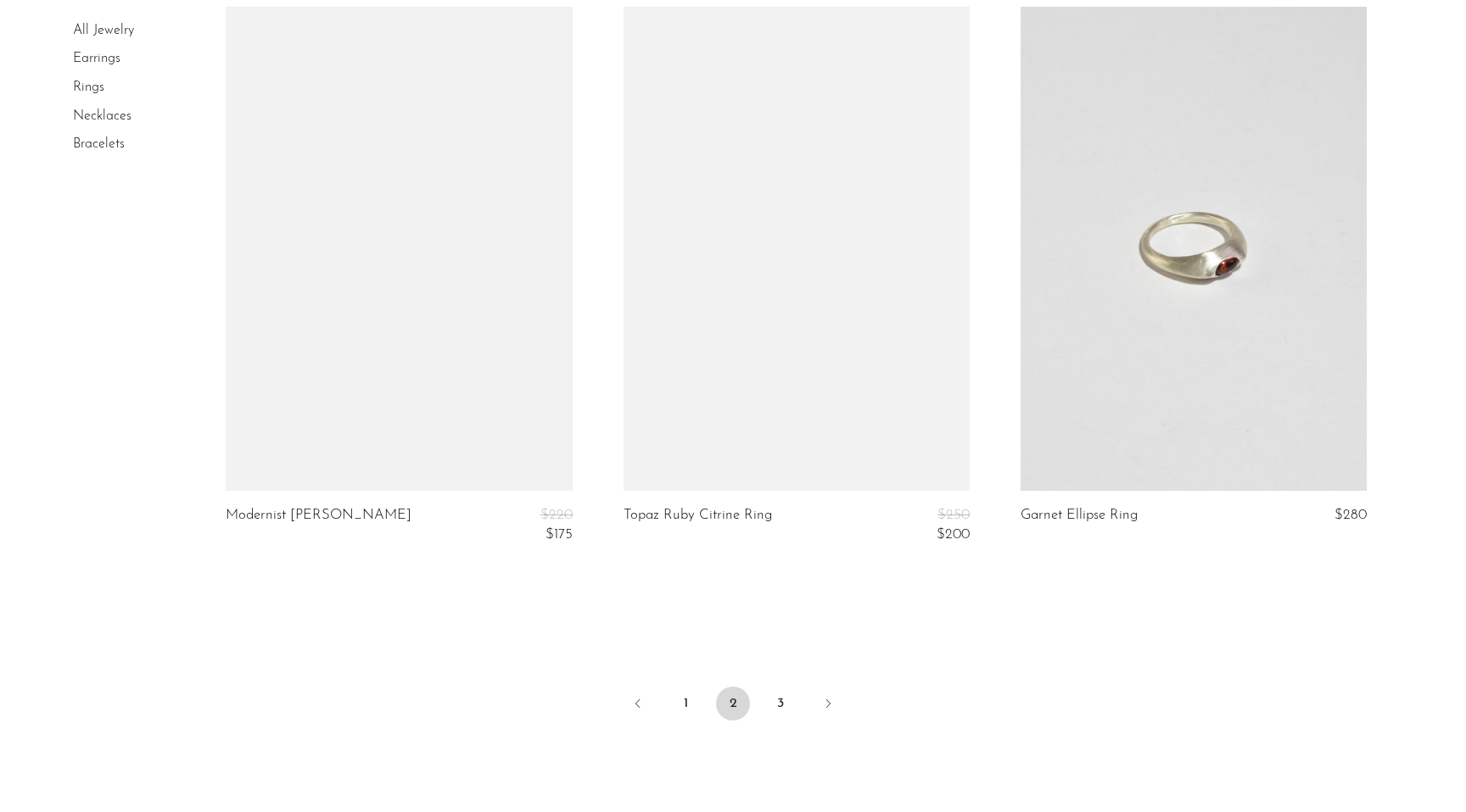
scroll to position [6465, 0]
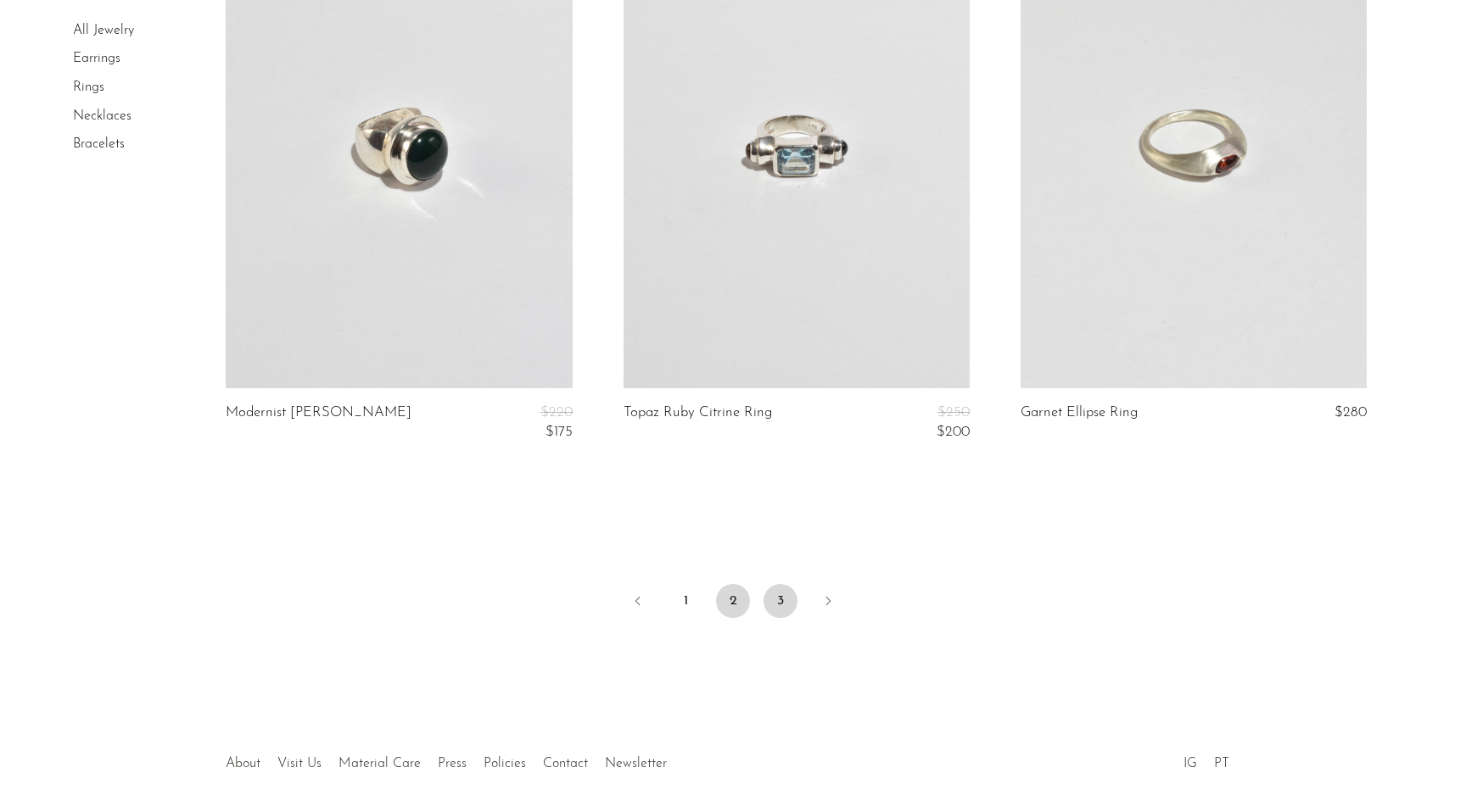
click at [784, 605] on link "3" at bounding box center [780, 601] width 33 height 33
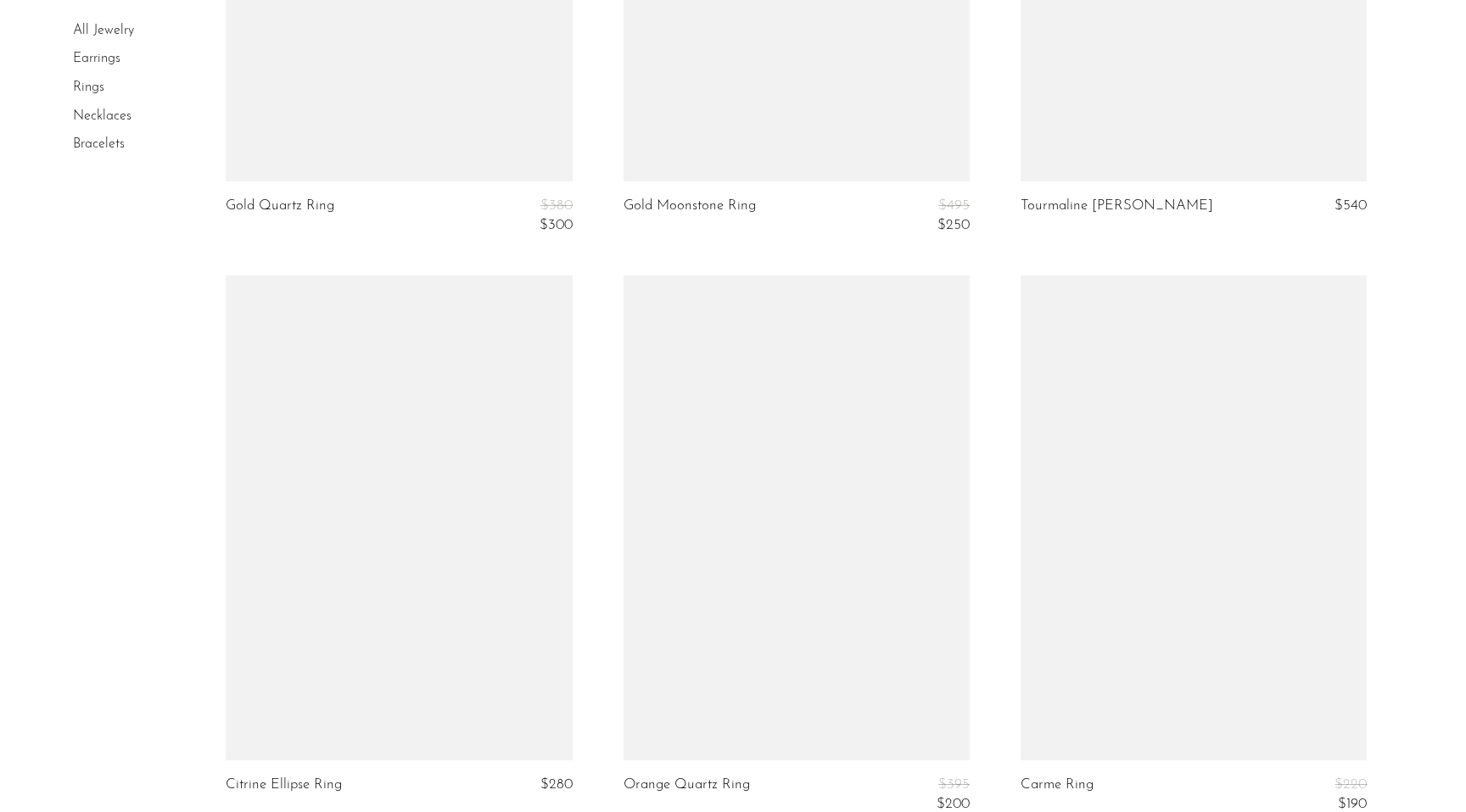
scroll to position [3094, 0]
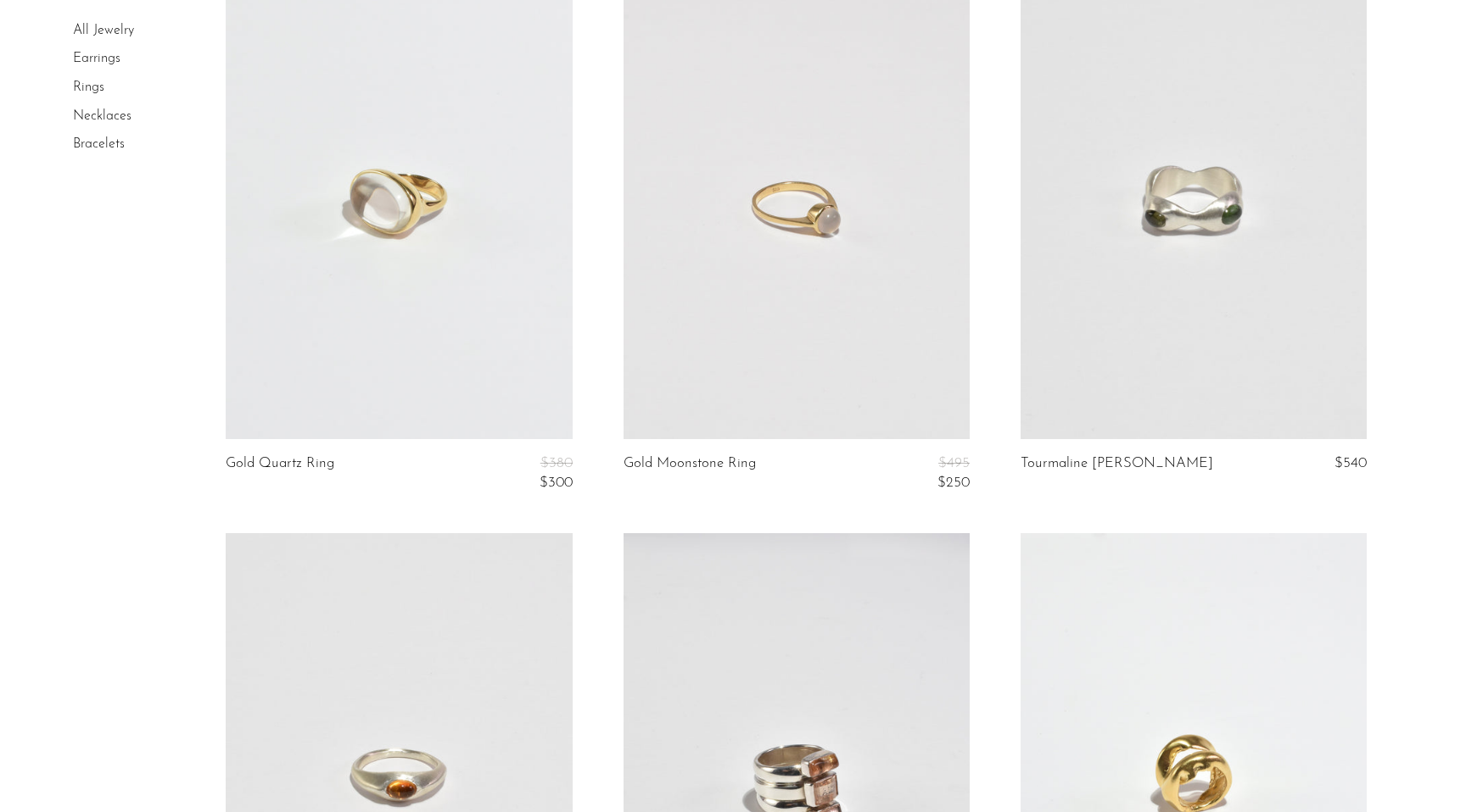
click at [1154, 260] on link at bounding box center [1193, 197] width 346 height 485
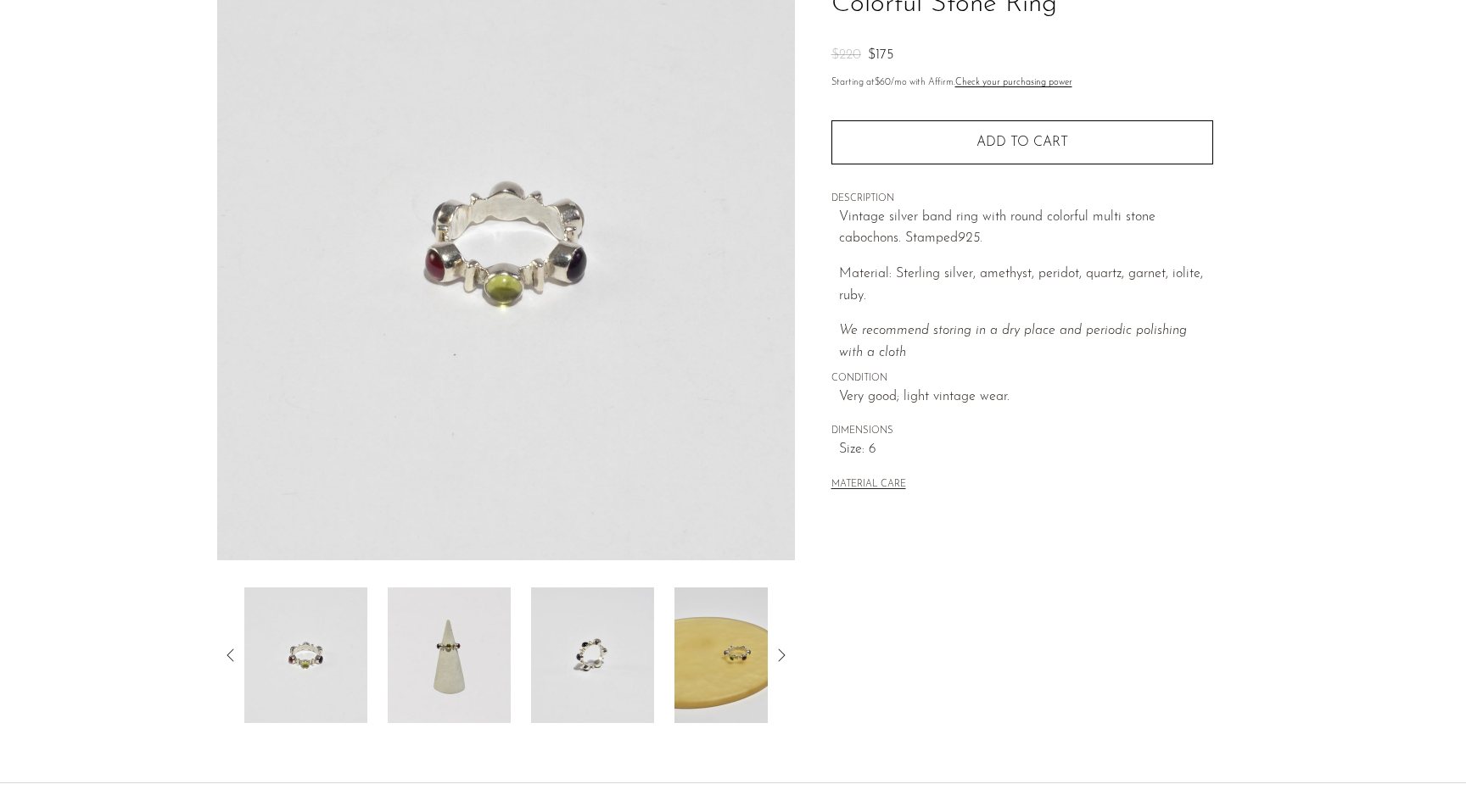
scroll to position [161, 0]
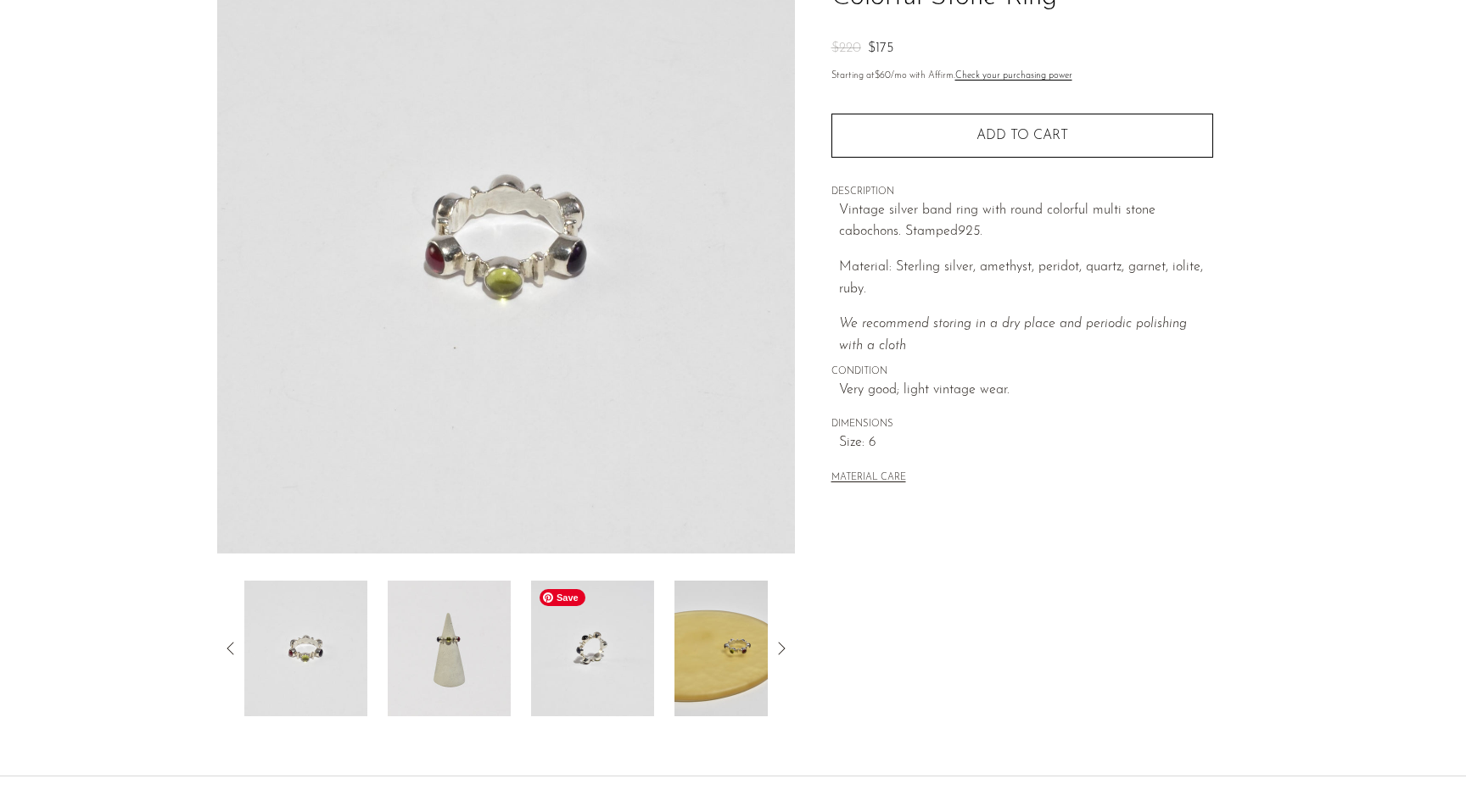
click at [568, 675] on img at bounding box center [592, 648] width 123 height 136
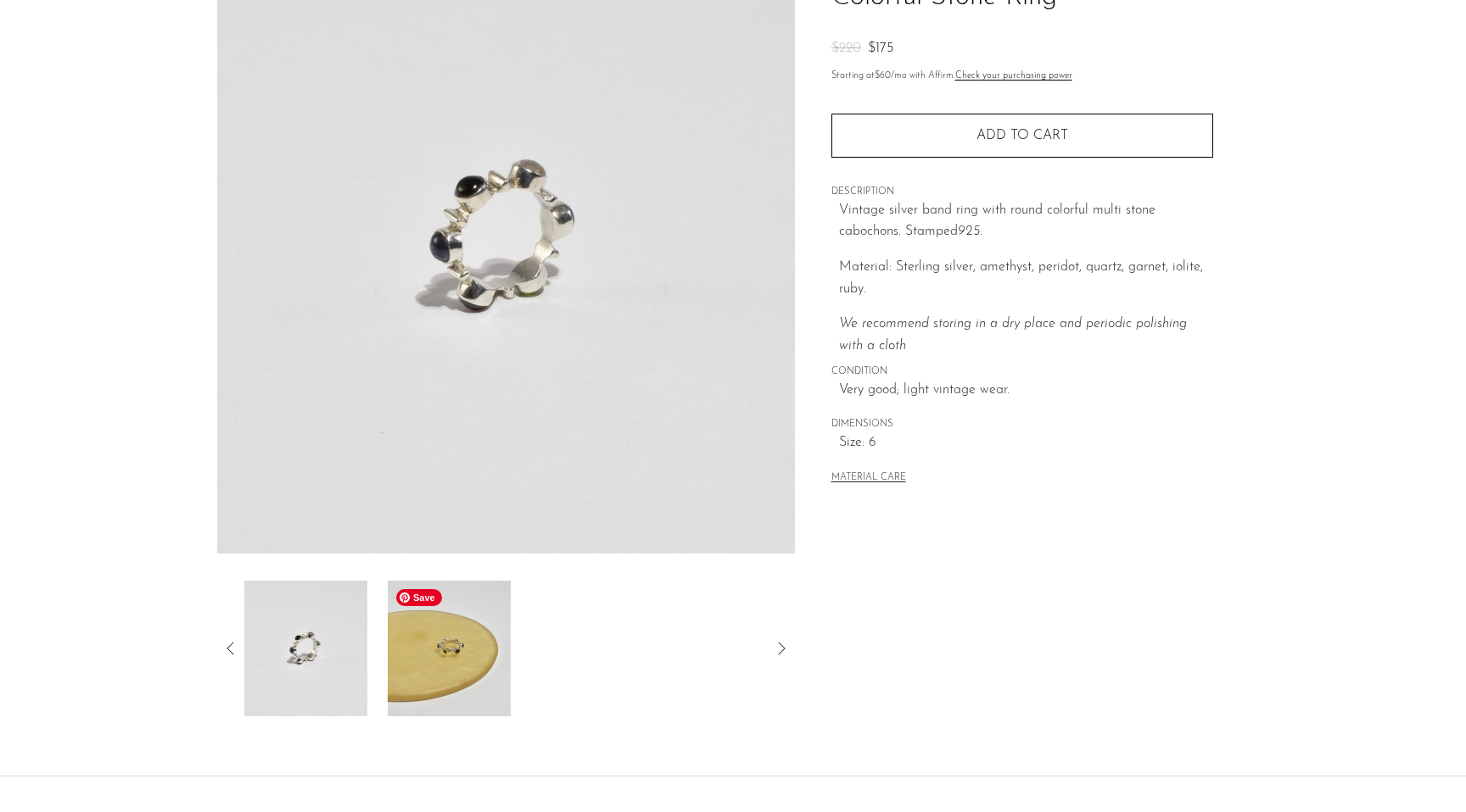
click at [413, 654] on img at bounding box center [449, 648] width 123 height 136
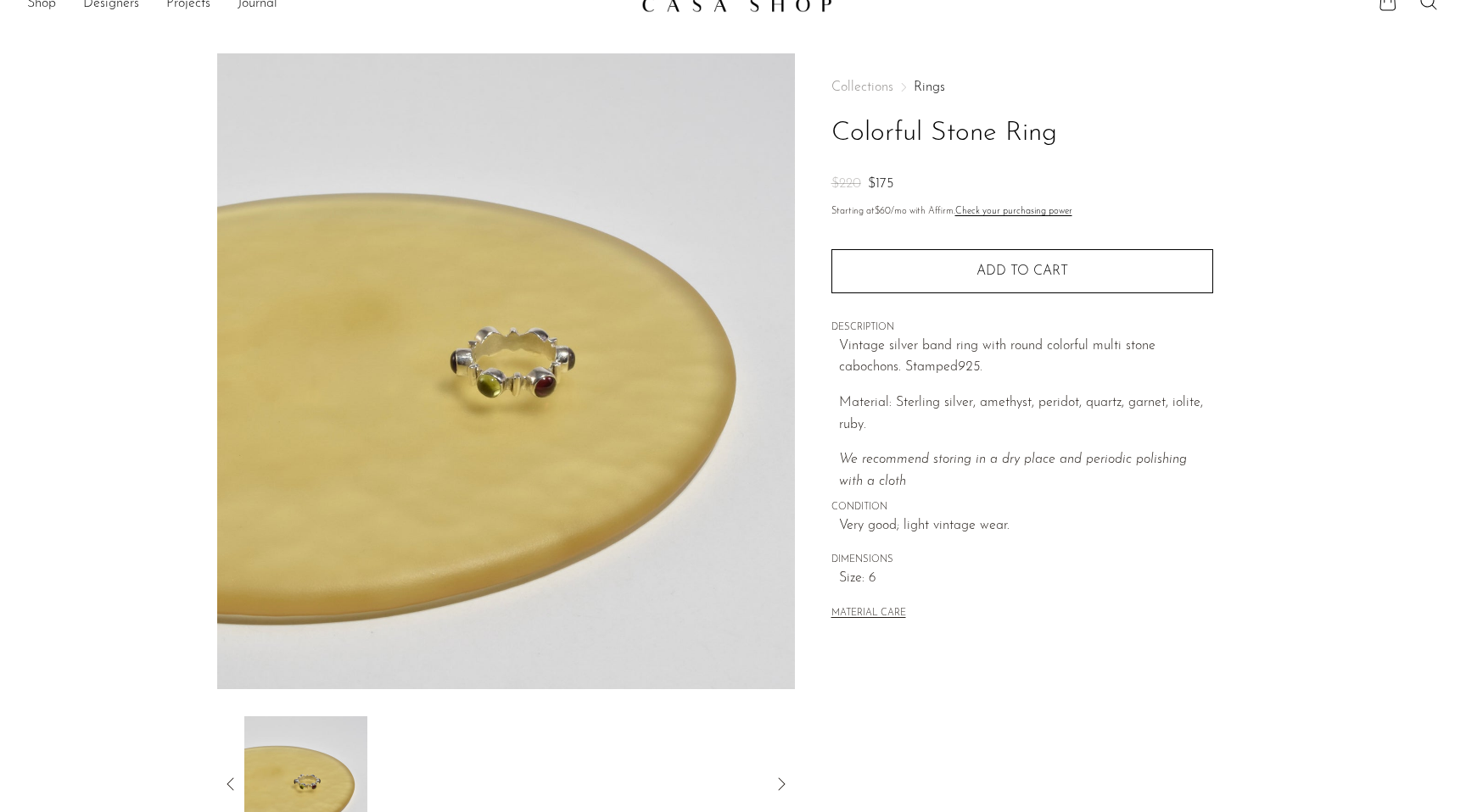
scroll to position [29, 0]
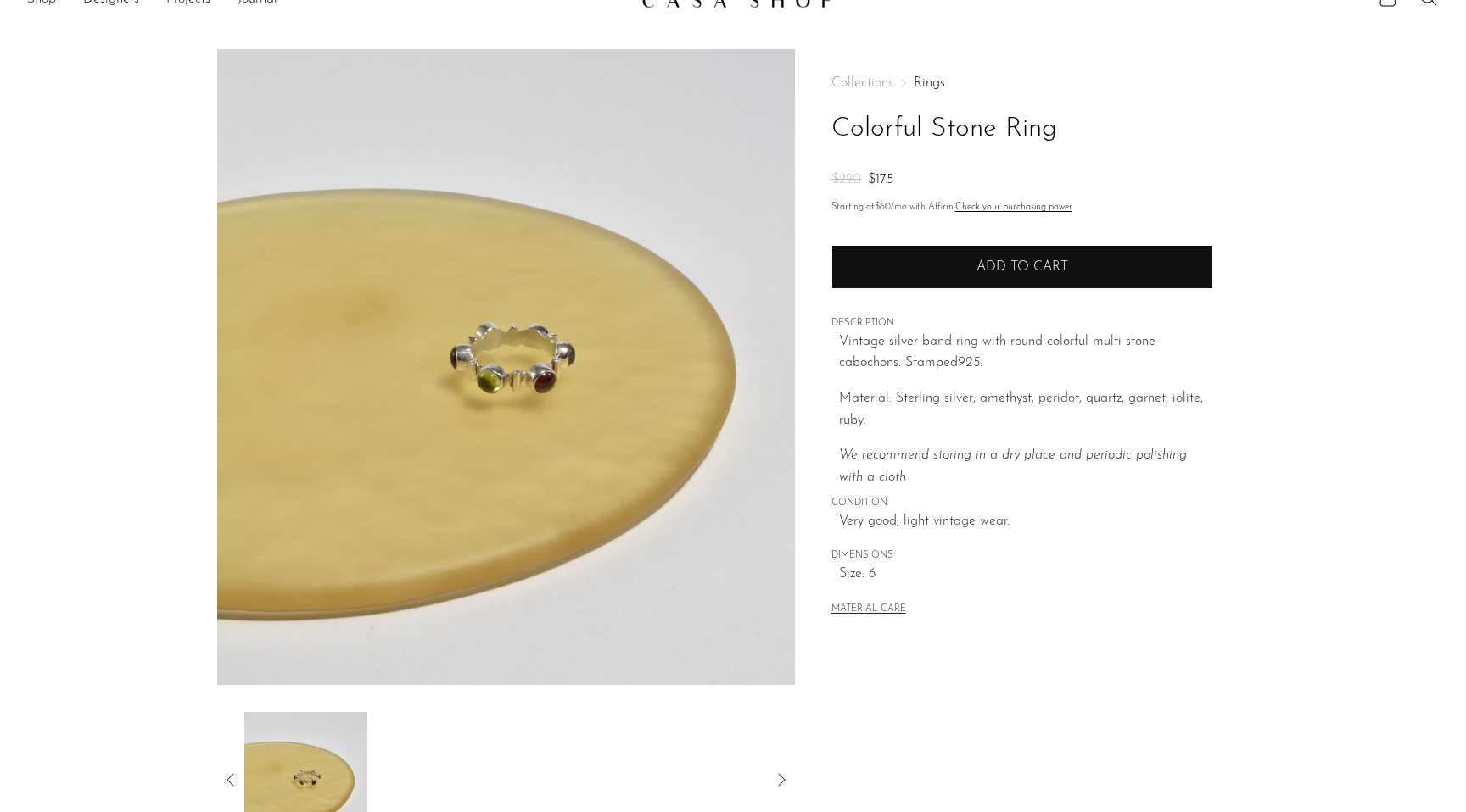
click at [1021, 272] on span "Add to cart" at bounding box center [1022, 267] width 92 height 13
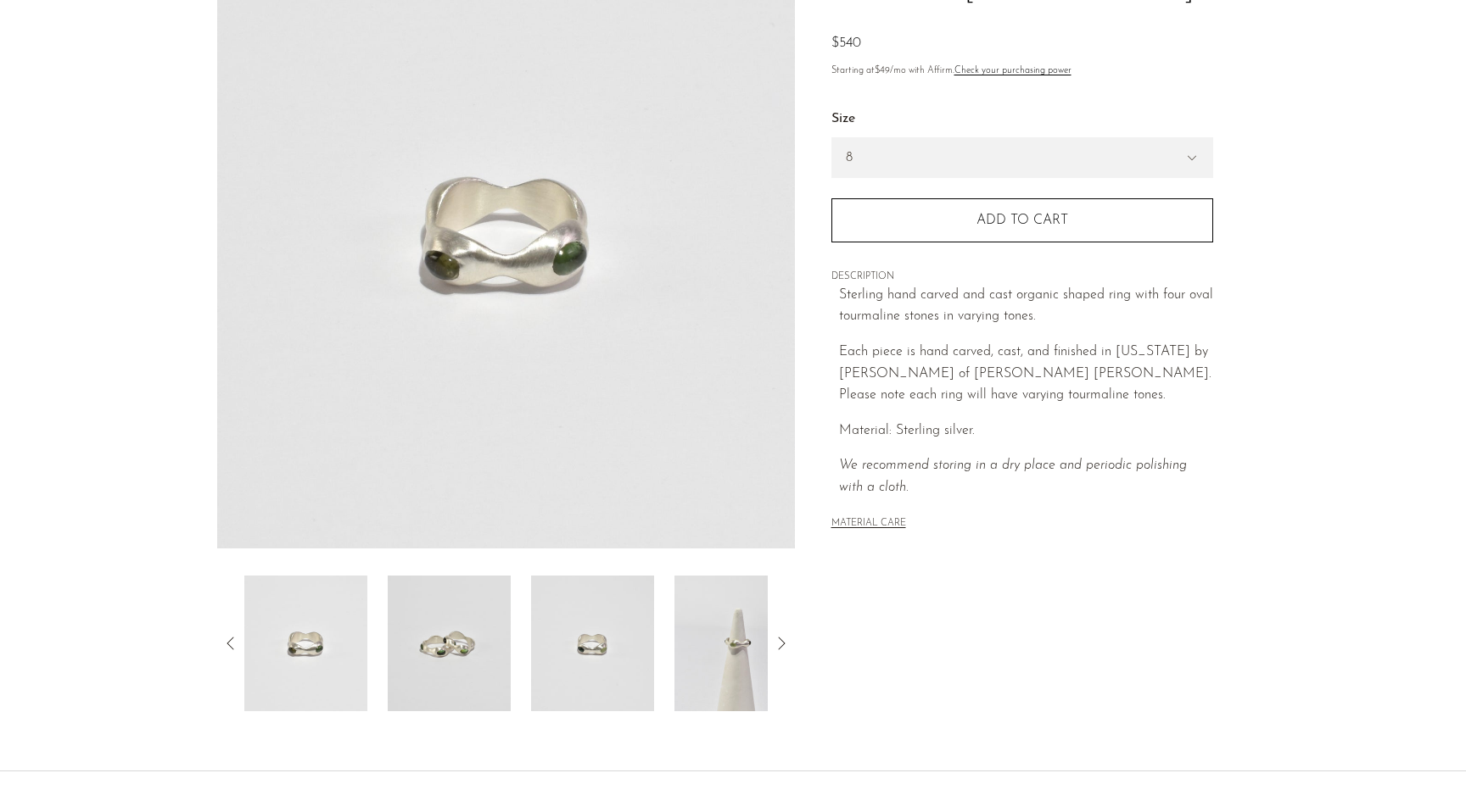
scroll to position [292, 0]
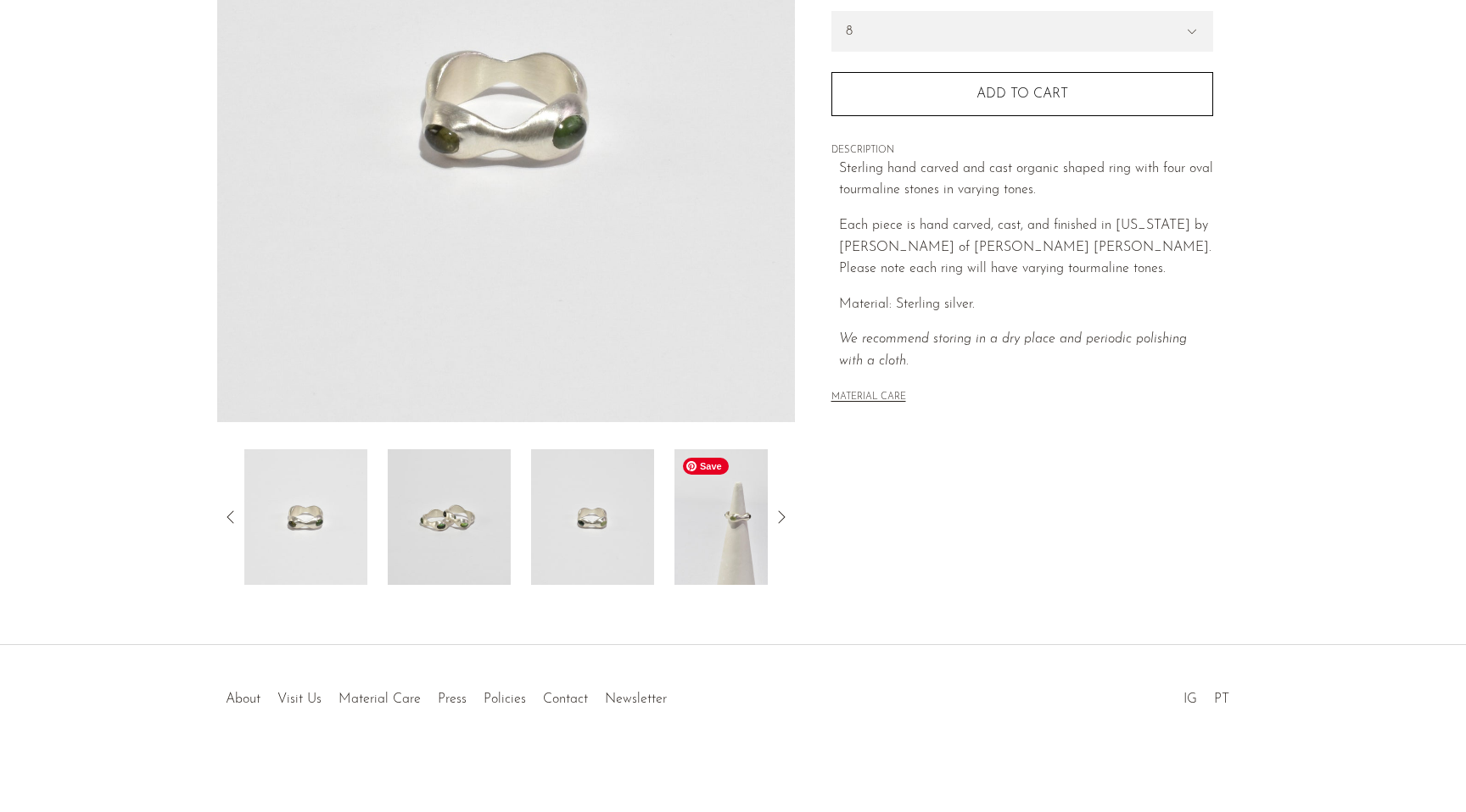
click at [720, 534] on img at bounding box center [736, 517] width 123 height 136
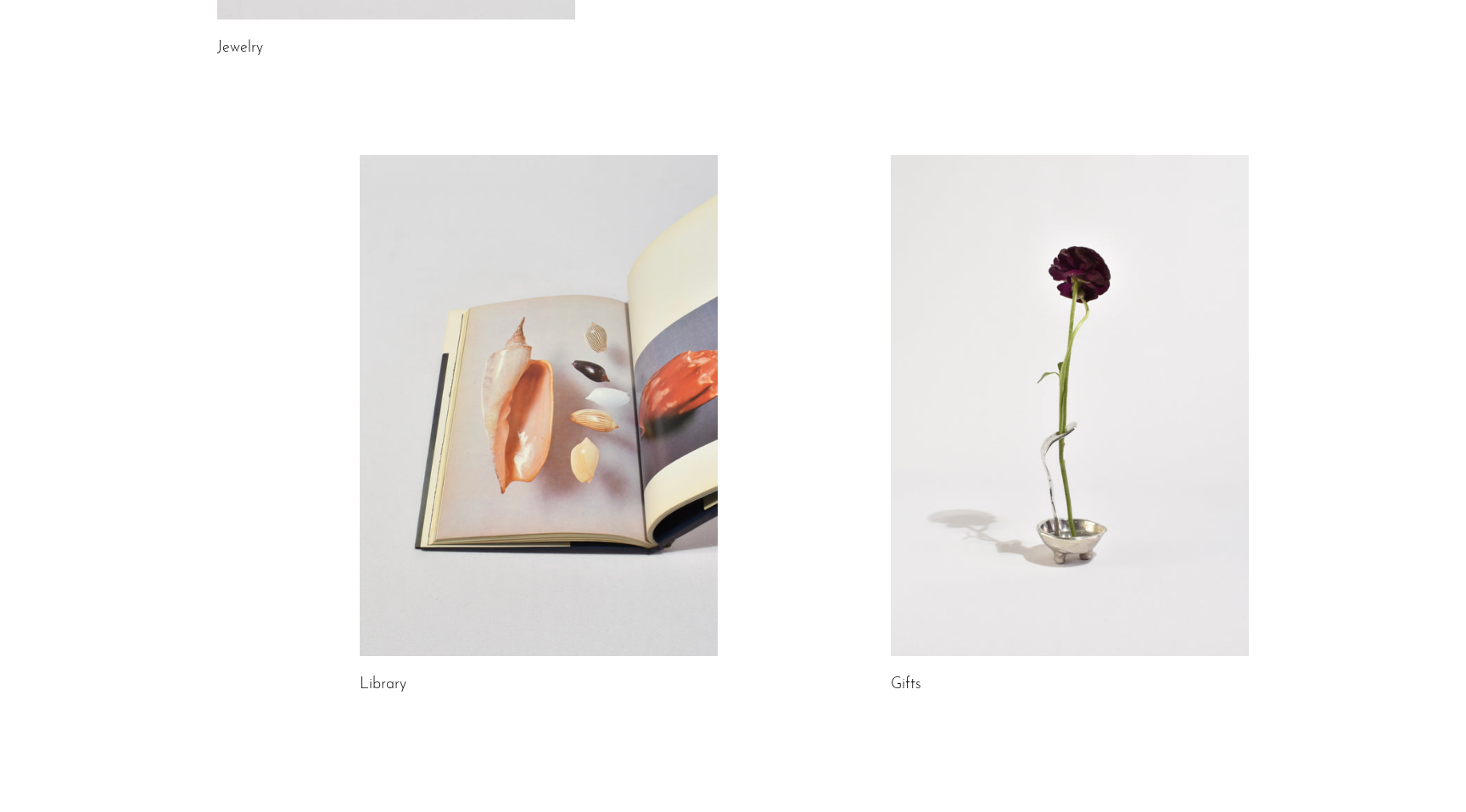
scroll to position [836, 0]
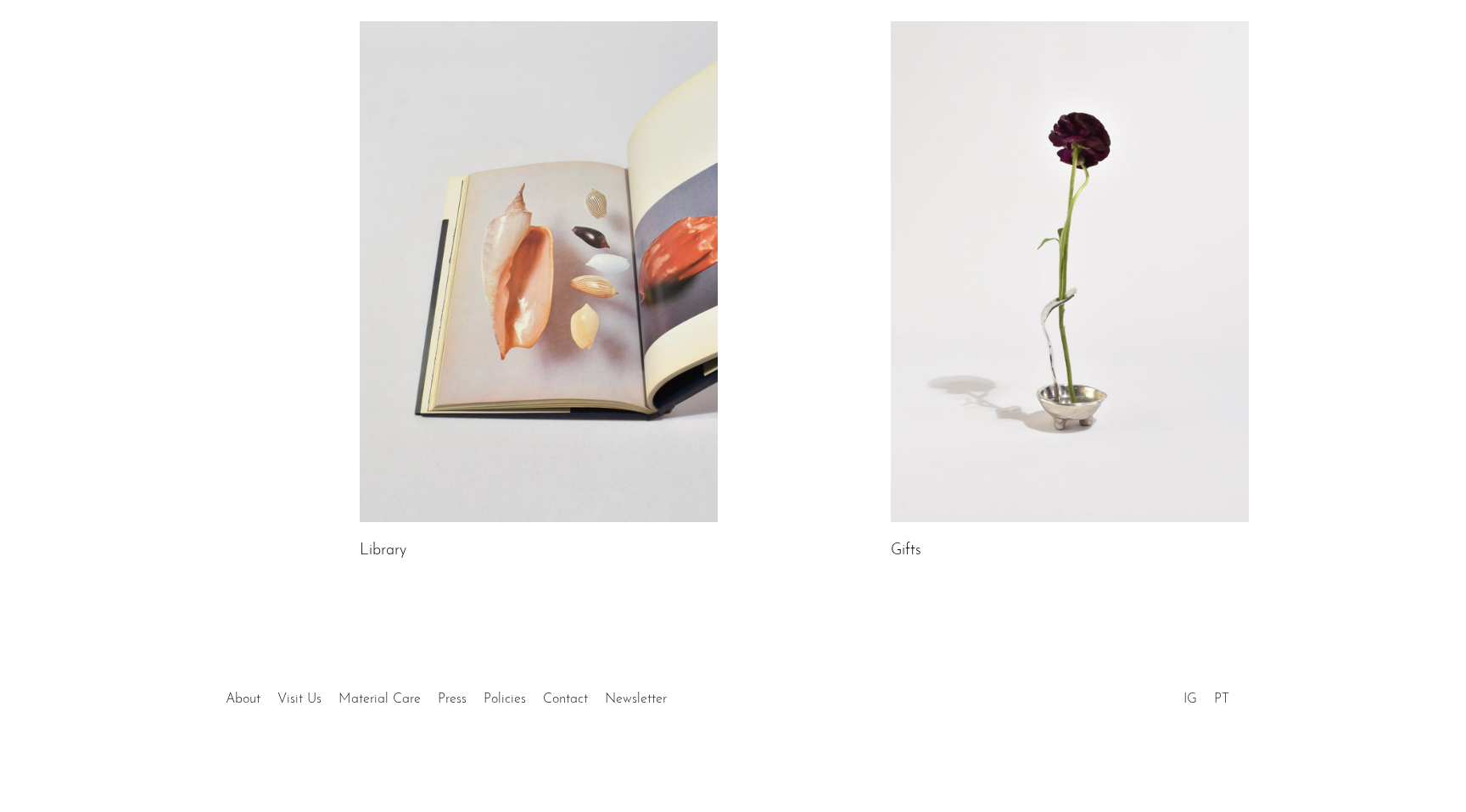
click at [971, 414] on link at bounding box center [1070, 272] width 358 height 501
click at [459, 412] on link at bounding box center [539, 272] width 358 height 501
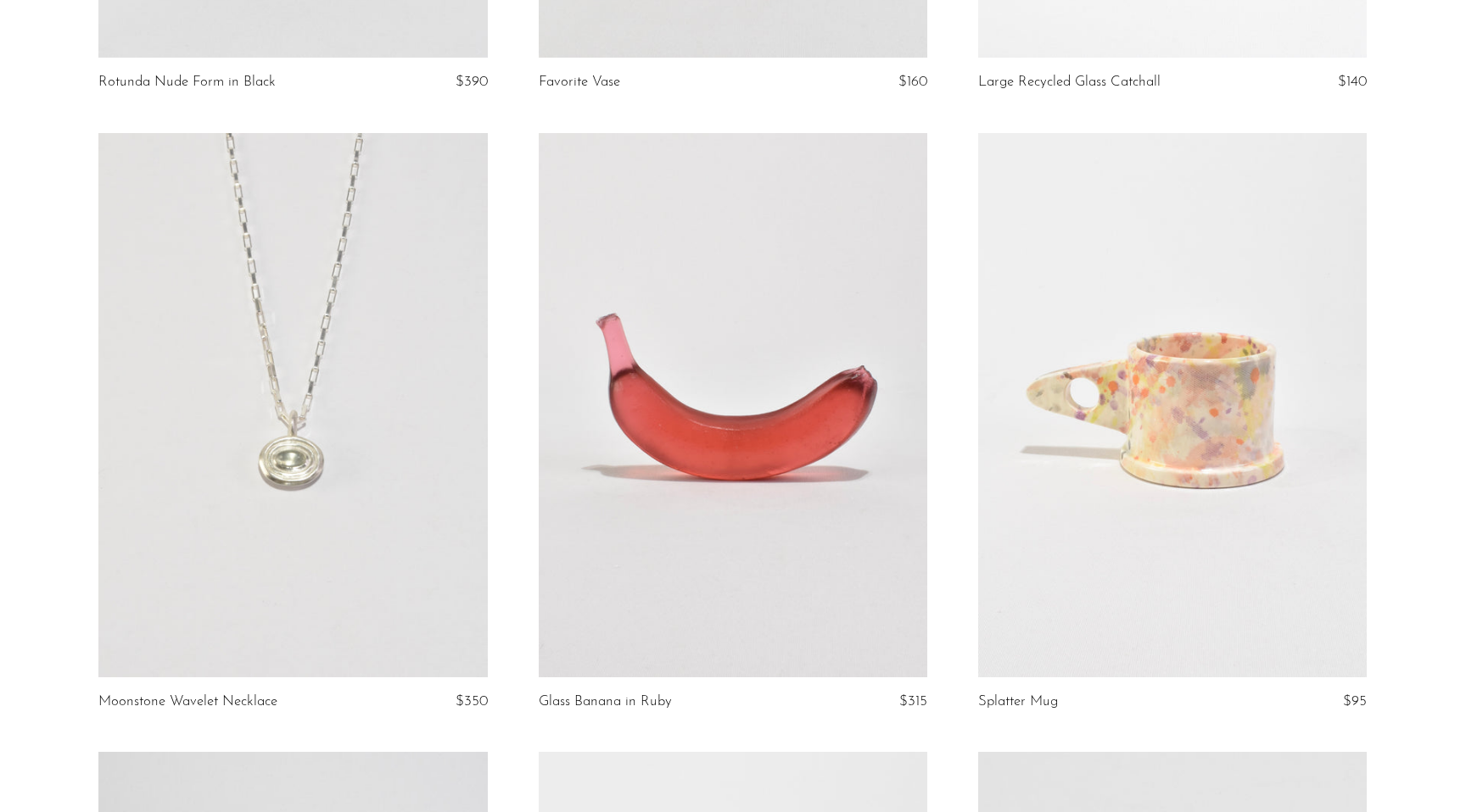
scroll to position [640, 0]
click at [1083, 506] on link at bounding box center [1172, 406] width 389 height 544
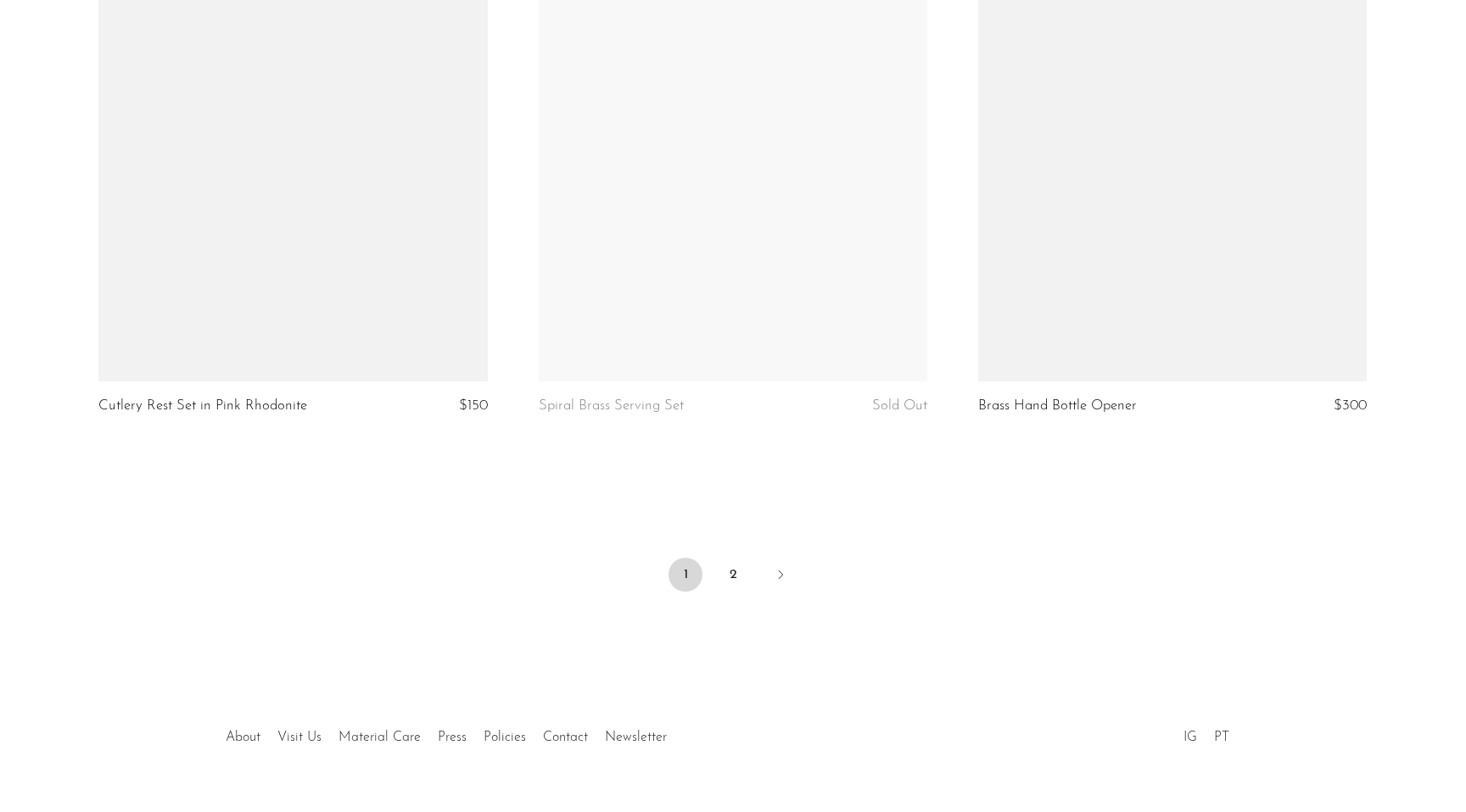
scroll to position [7182, 0]
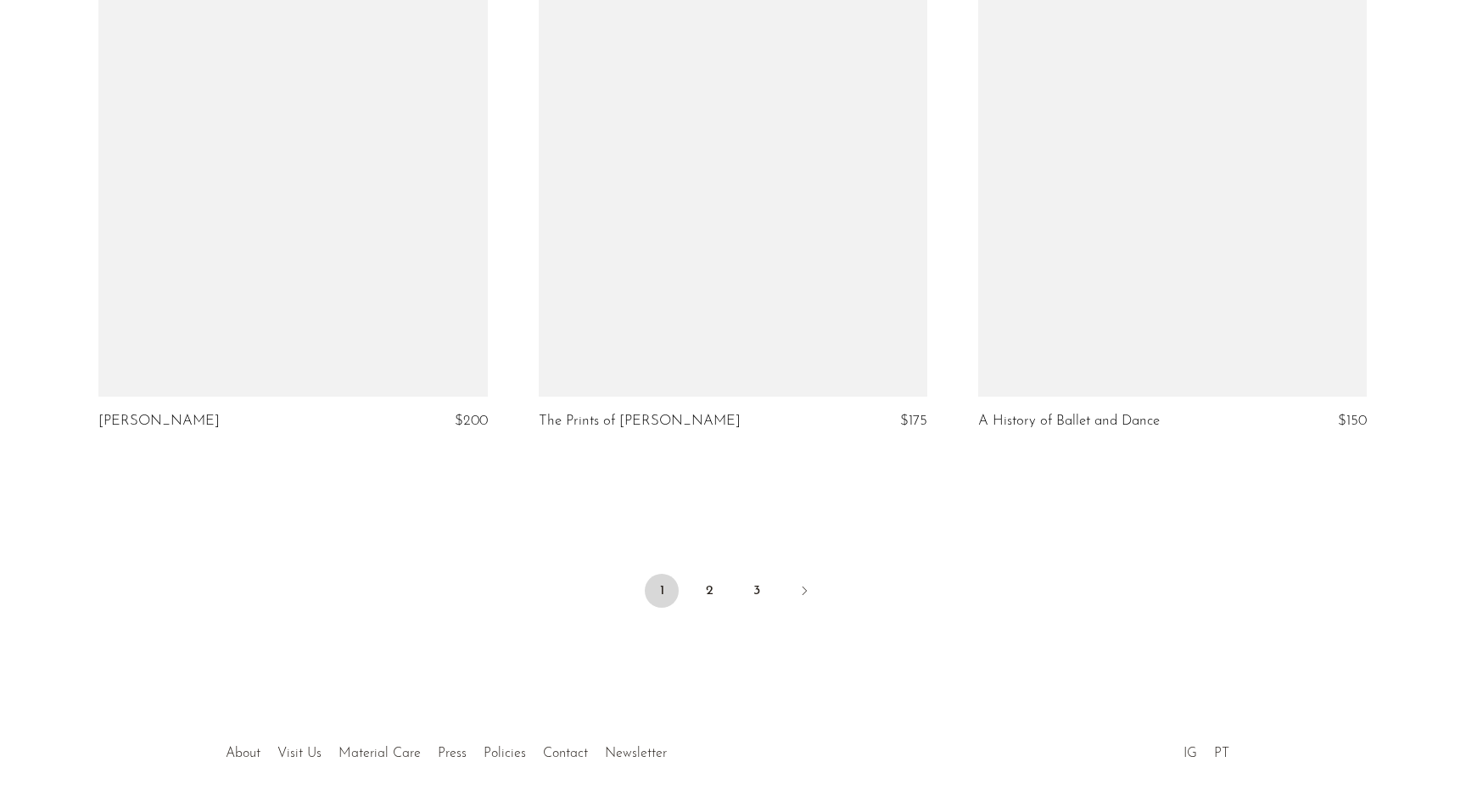
scroll to position [7206, 0]
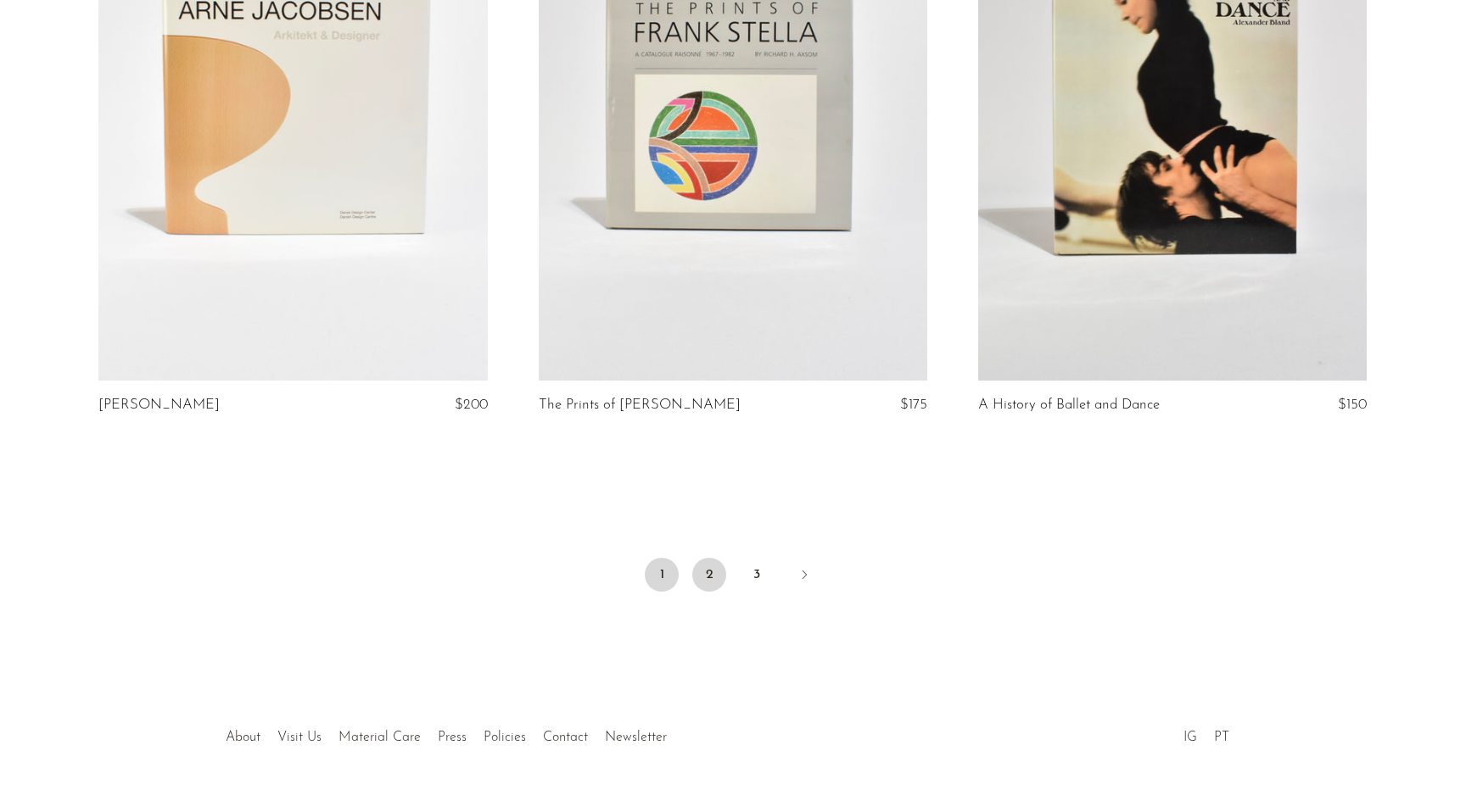
click at [716, 558] on link "2" at bounding box center [708, 574] width 33 height 33
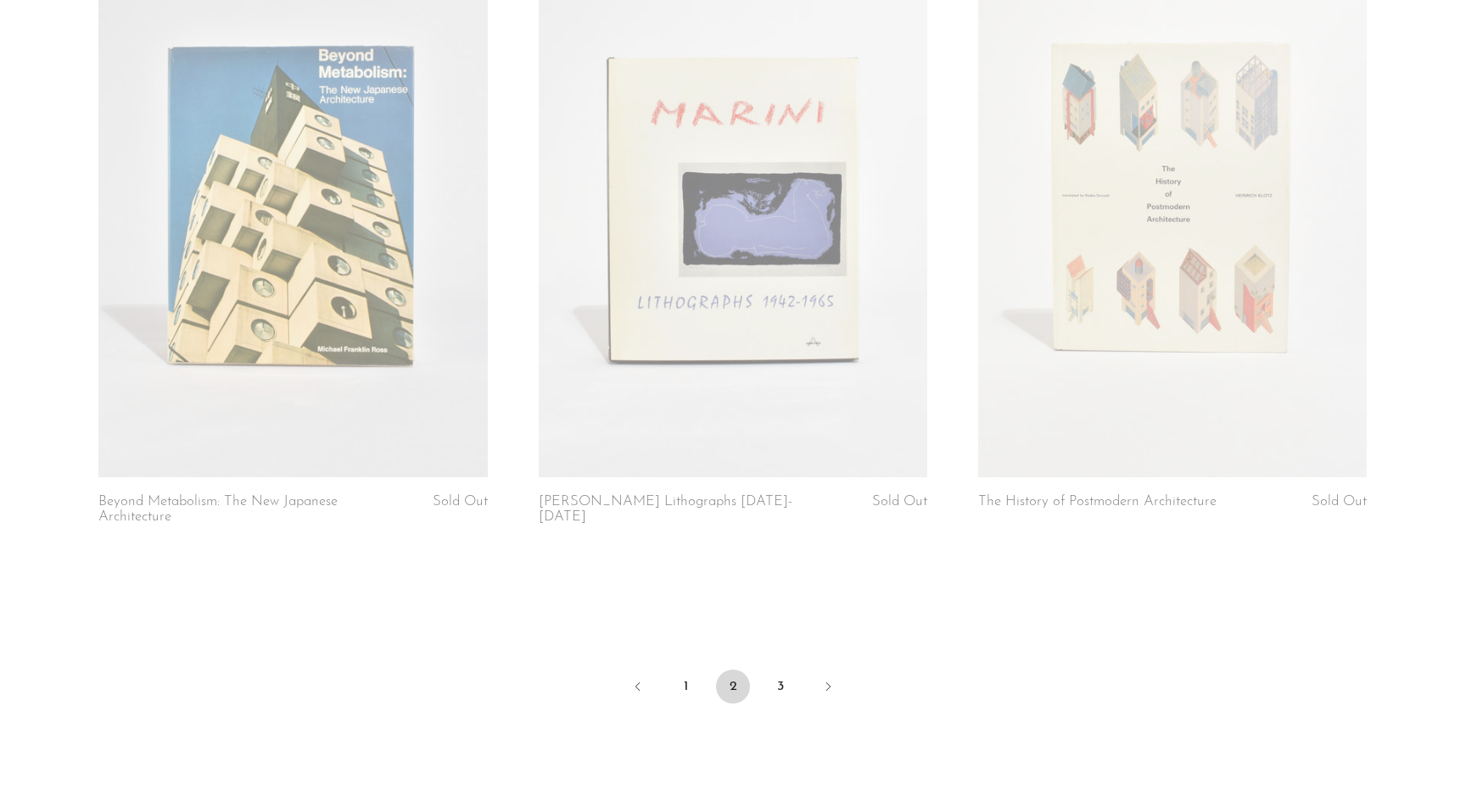
scroll to position [7258, 0]
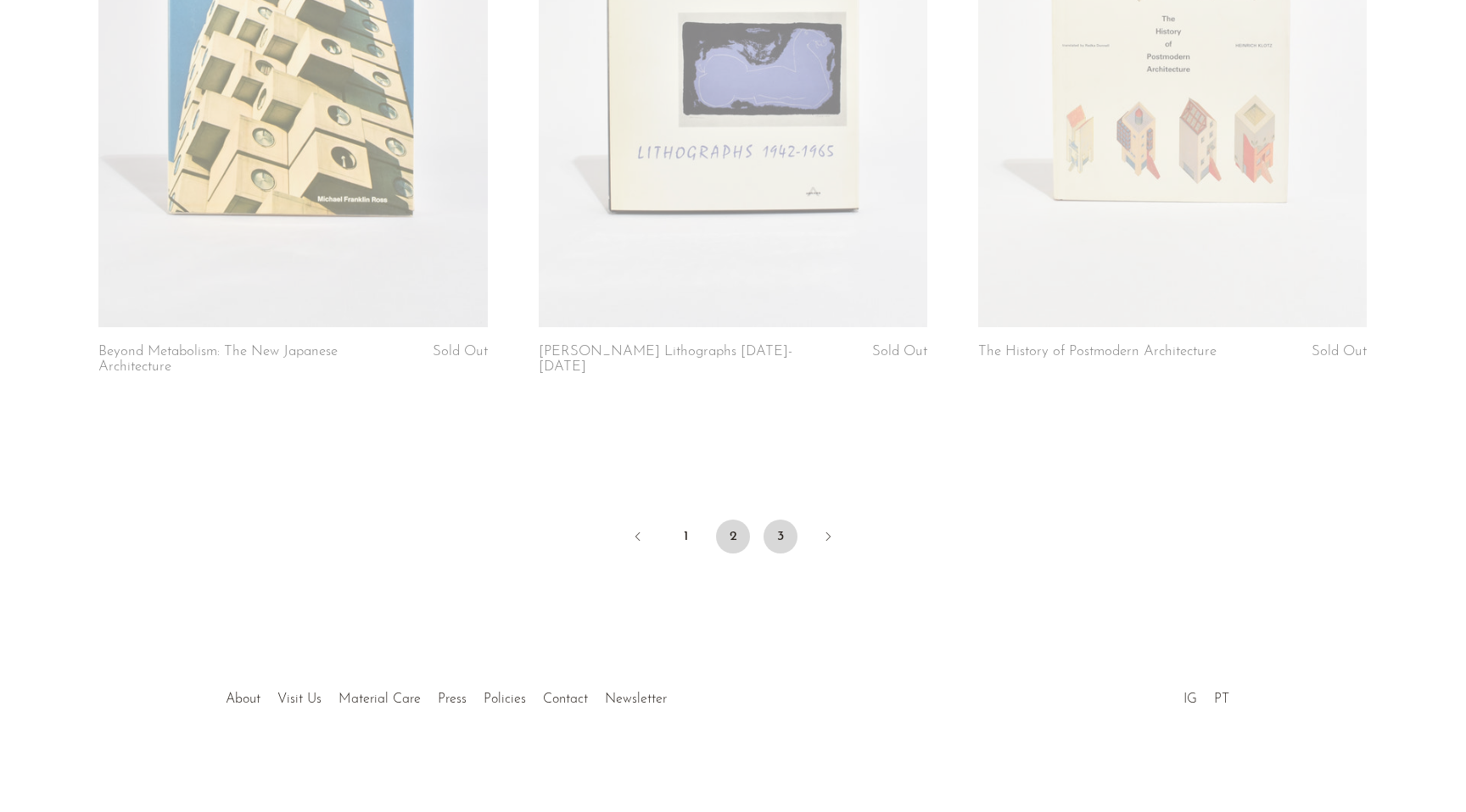
click at [772, 534] on link "3" at bounding box center [780, 536] width 33 height 33
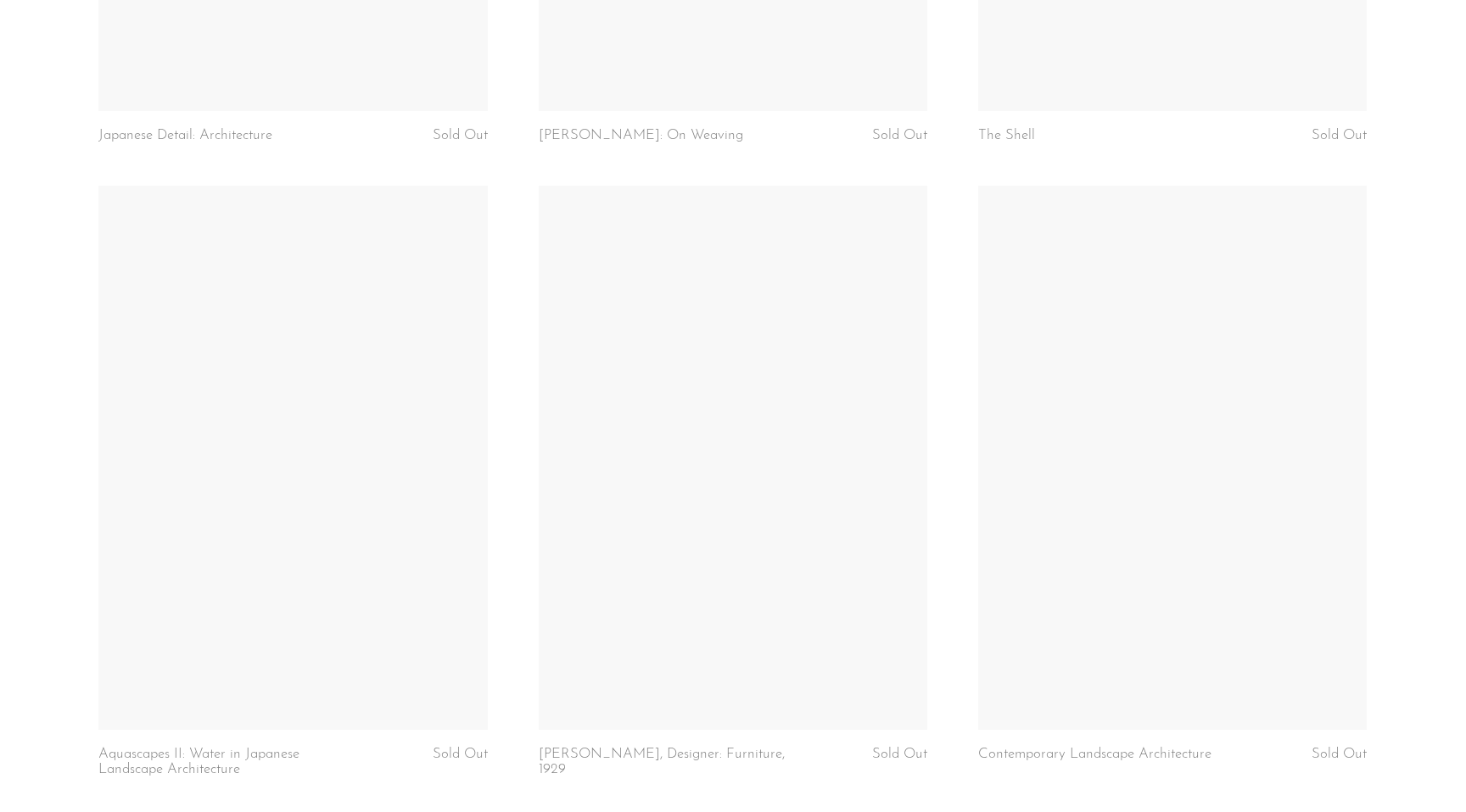
scroll to position [4429, 0]
